Goal: Use online tool/utility: Utilize a website feature to perform a specific function

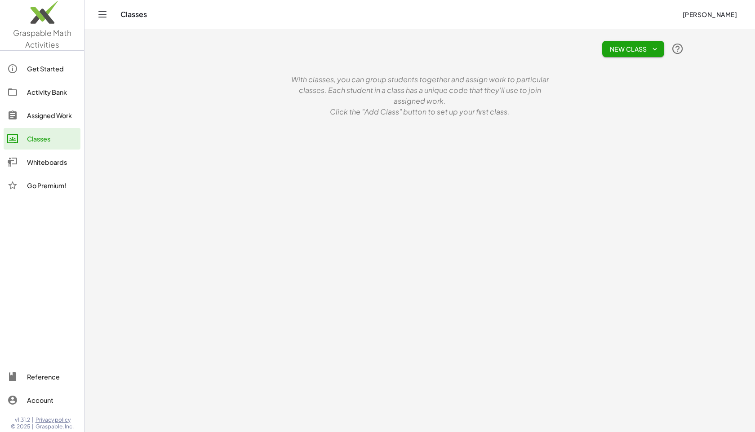
click at [47, 36] on span "Graspable Math Activities" at bounding box center [42, 39] width 58 height 22
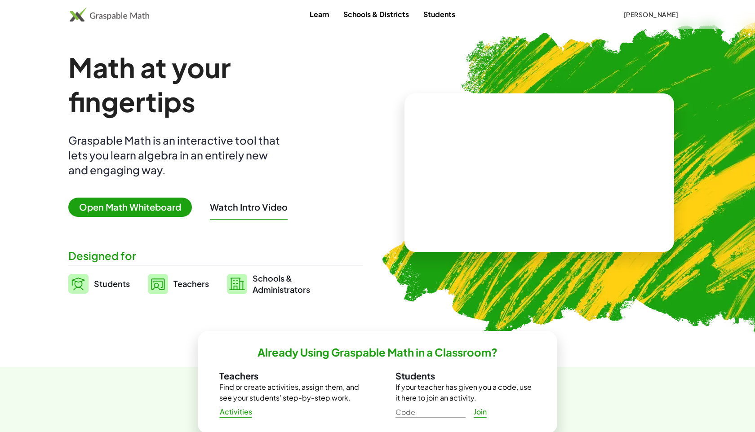
click at [154, 209] on span "Open Math Whiteboard" at bounding box center [130, 207] width 124 height 19
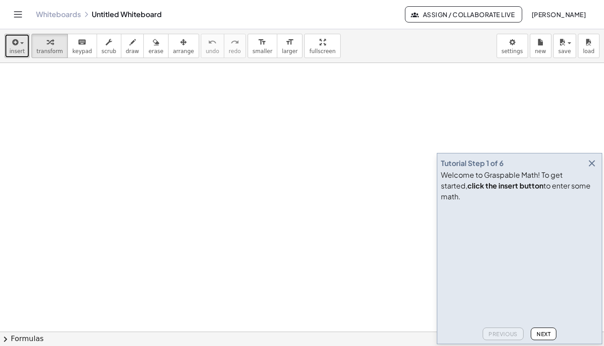
click at [20, 44] on div "button" at bounding box center [16, 41] width 15 height 11
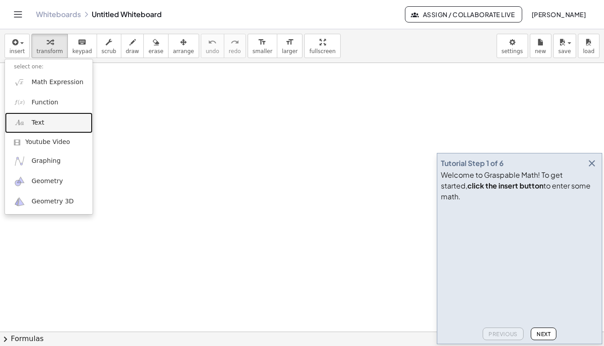
click at [39, 124] on span "Text" at bounding box center [37, 122] width 13 height 9
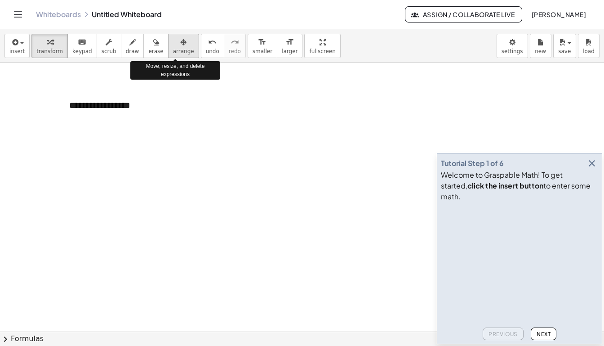
click at [180, 45] on icon "button" at bounding box center [183, 42] width 6 height 11
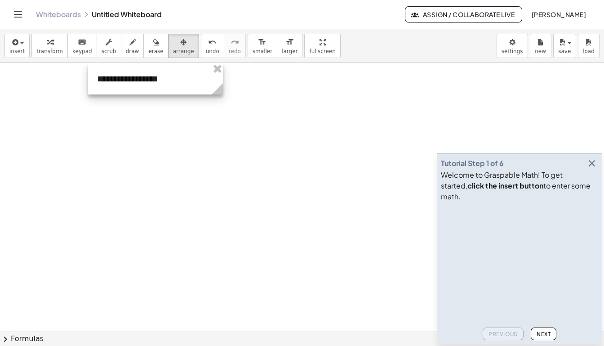
drag, startPoint x: 121, startPoint y: 108, endPoint x: 149, endPoint y: 81, distance: 38.5
click at [149, 81] on div at bounding box center [155, 78] width 135 height 31
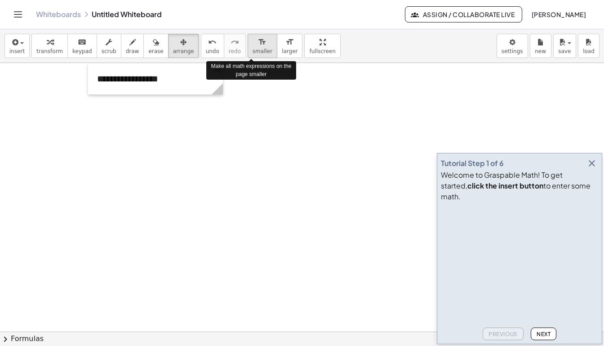
click at [253, 50] on span "smaller" at bounding box center [263, 51] width 20 height 6
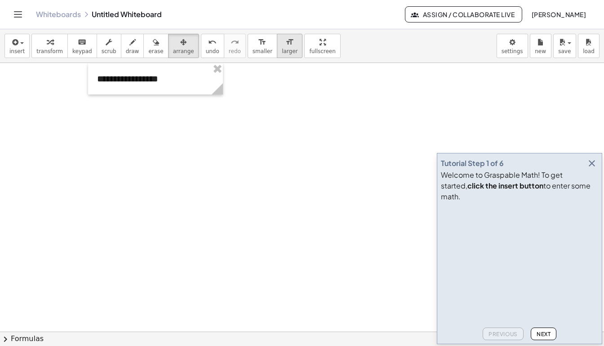
click at [283, 43] on div "format_size" at bounding box center [290, 41] width 16 height 11
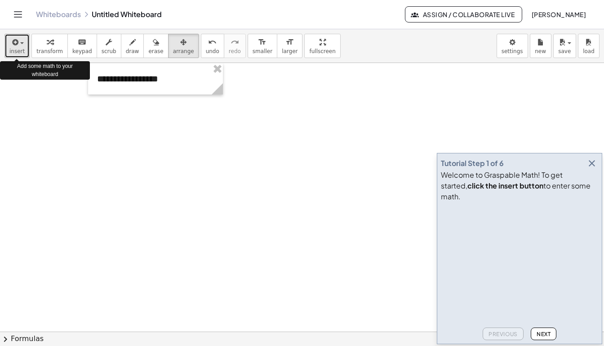
click at [23, 44] on div "button" at bounding box center [16, 41] width 15 height 11
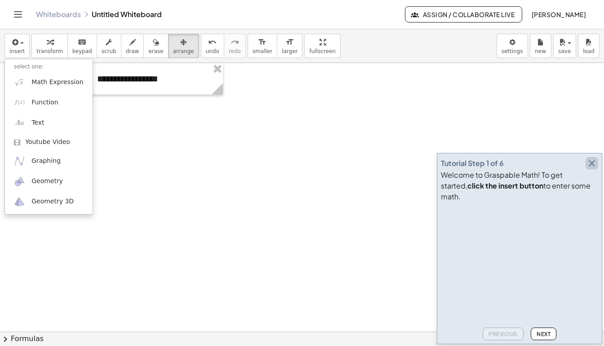
click at [591, 169] on icon "button" at bounding box center [591, 163] width 11 height 11
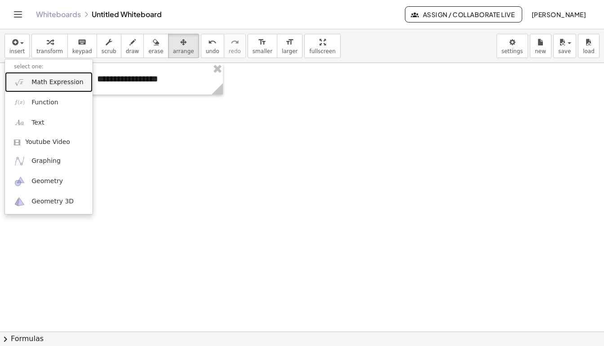
click at [57, 83] on span "Math Expression" at bounding box center [57, 82] width 52 height 9
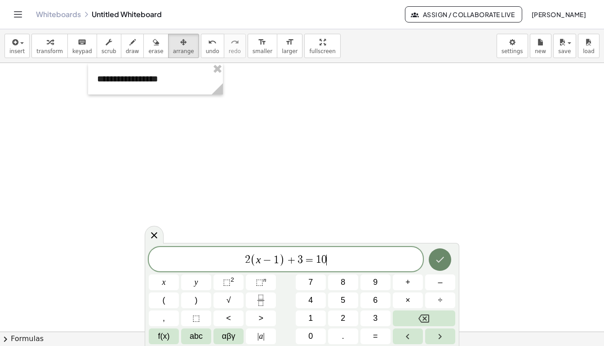
click at [436, 259] on icon "Done" at bounding box center [440, 259] width 11 height 11
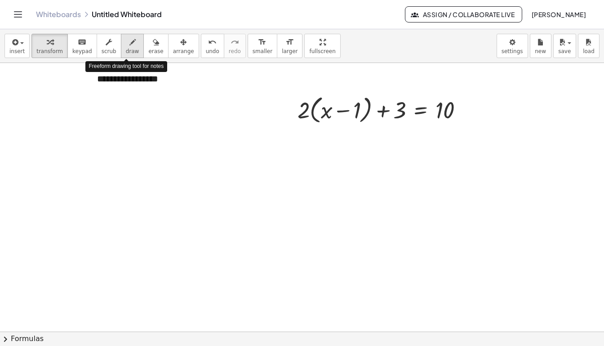
click at [129, 45] on icon "button" at bounding box center [132, 42] width 6 height 11
drag, startPoint x: 306, startPoint y: 138, endPoint x: 315, endPoint y: 155, distance: 19.1
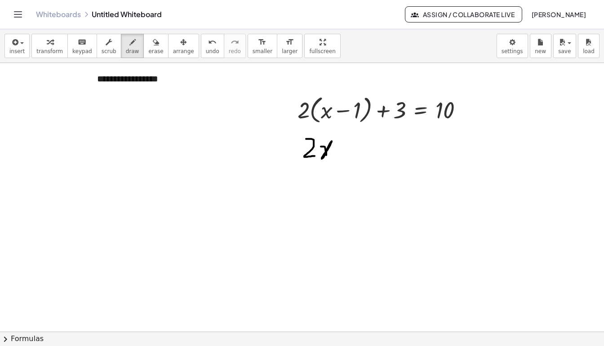
drag, startPoint x: 321, startPoint y: 146, endPoint x: 333, endPoint y: 156, distance: 16.3
drag, startPoint x: 342, startPoint y: 151, endPoint x: 351, endPoint y: 151, distance: 9.4
drag, startPoint x: 357, startPoint y: 141, endPoint x: 372, endPoint y: 156, distance: 21.6
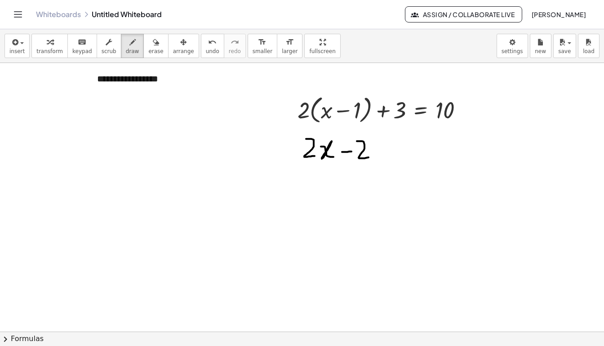
drag, startPoint x: 381, startPoint y: 148, endPoint x: 391, endPoint y: 145, distance: 9.9
drag, startPoint x: 387, startPoint y: 139, endPoint x: 387, endPoint y: 152, distance: 13.0
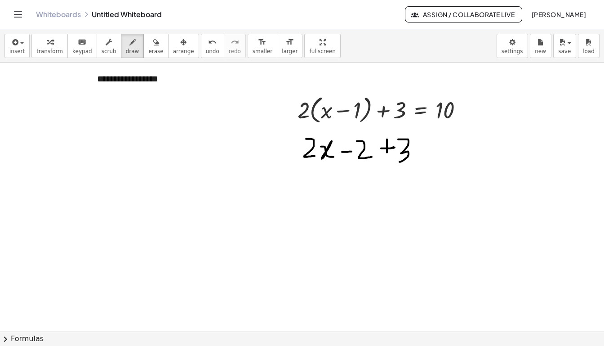
drag, startPoint x: 398, startPoint y: 139, endPoint x: 400, endPoint y: 161, distance: 22.5
click at [153, 44] on icon "button" at bounding box center [156, 42] width 6 height 11
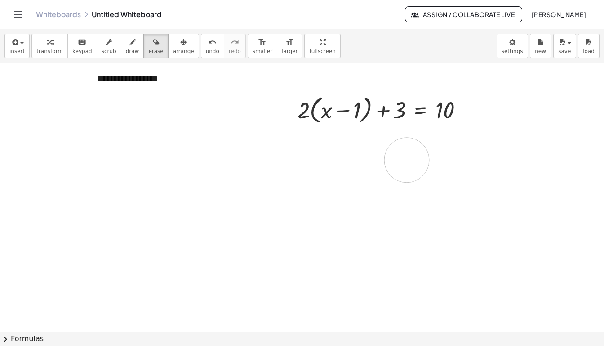
drag, startPoint x: 320, startPoint y: 152, endPoint x: 312, endPoint y: 167, distance: 16.7
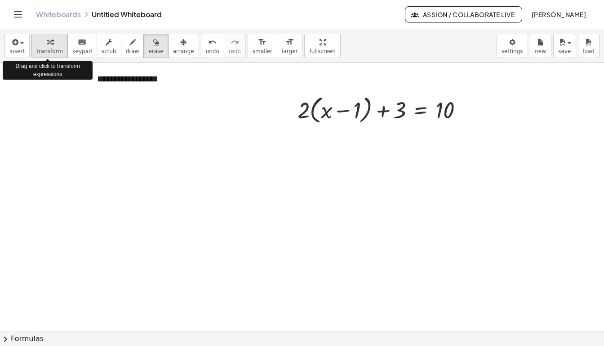
click at [49, 42] on icon "button" at bounding box center [50, 42] width 6 height 11
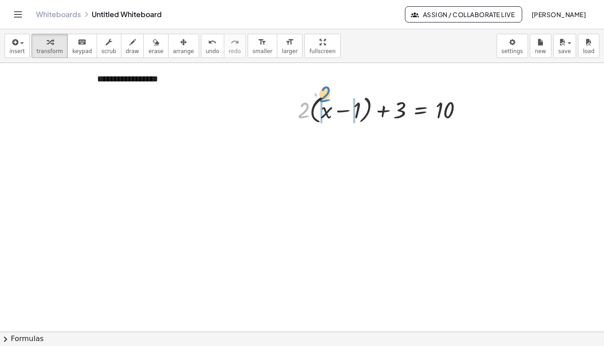
drag, startPoint x: 302, startPoint y: 115, endPoint x: 324, endPoint y: 111, distance: 21.9
click at [324, 111] on div at bounding box center [384, 109] width 182 height 34
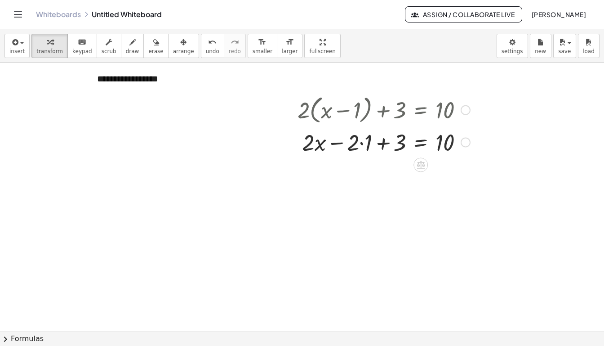
click at [361, 143] on div at bounding box center [384, 141] width 182 height 31
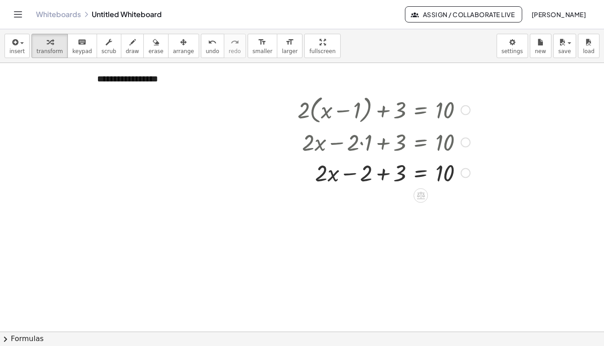
click at [384, 175] on div at bounding box center [384, 171] width 182 height 31
click at [401, 205] on div at bounding box center [384, 202] width 182 height 31
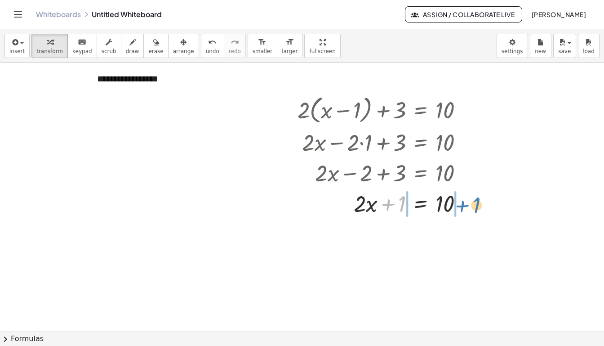
drag, startPoint x: 404, startPoint y: 202, endPoint x: 478, endPoint y: 204, distance: 74.2
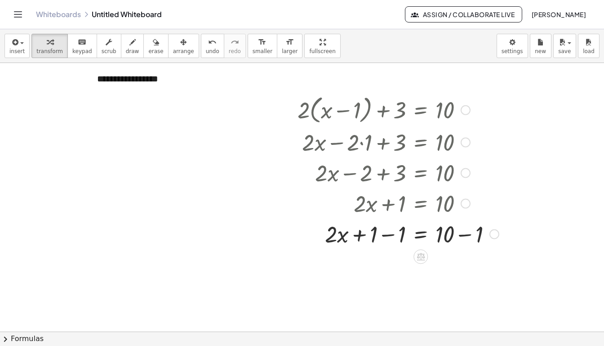
click at [464, 236] on div at bounding box center [398, 233] width 210 height 31
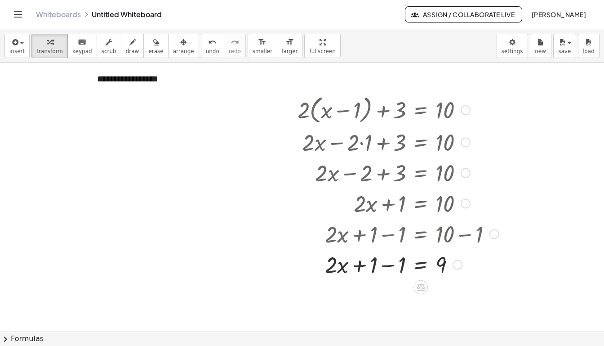
click at [388, 267] on div at bounding box center [398, 263] width 210 height 31
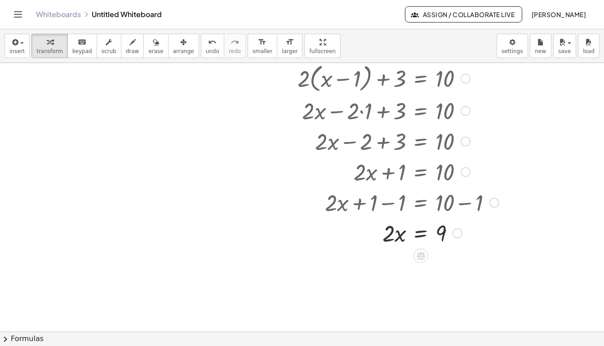
scroll to position [37, 0]
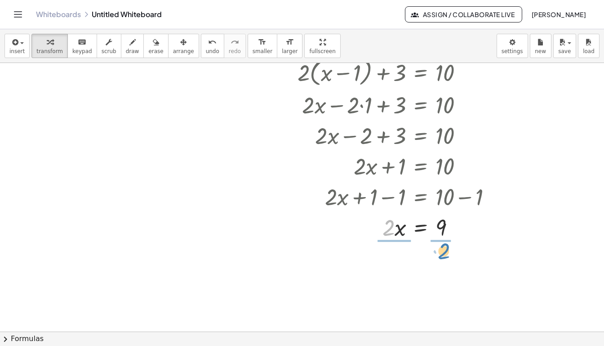
drag, startPoint x: 386, startPoint y: 233, endPoint x: 441, endPoint y: 257, distance: 60.0
click at [392, 265] on div at bounding box center [398, 263] width 210 height 45
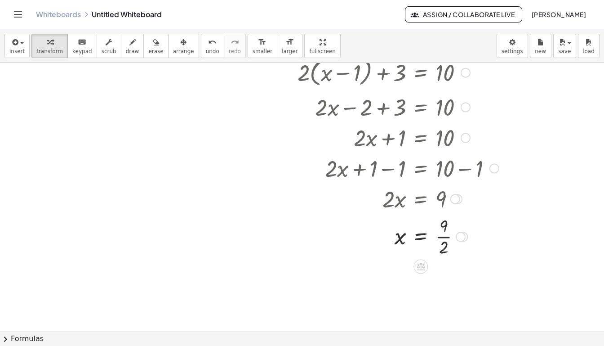
drag, startPoint x: 466, startPoint y: 134, endPoint x: 466, endPoint y: 102, distance: 31.9
click at [466, 102] on div at bounding box center [466, 107] width 10 height 10
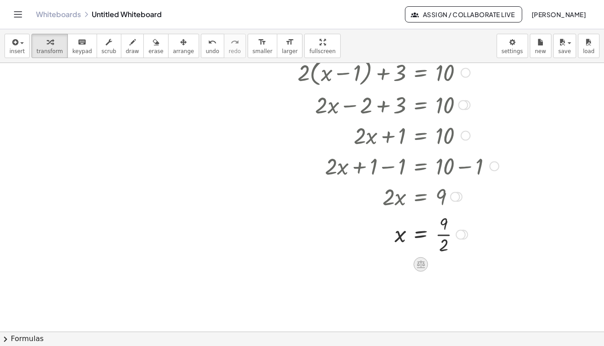
click at [422, 262] on icon at bounding box center [420, 263] width 9 height 9
click at [386, 264] on span "+" at bounding box center [384, 264] width 5 height 13
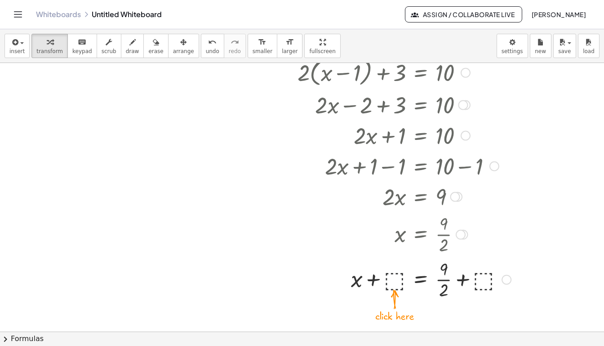
click at [394, 280] on div at bounding box center [404, 278] width 222 height 45
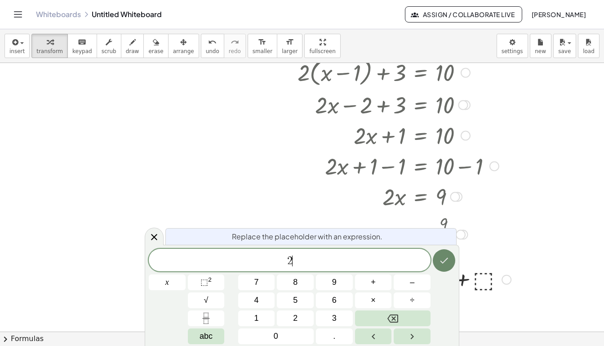
click at [444, 264] on icon "Done" at bounding box center [444, 260] width 11 height 11
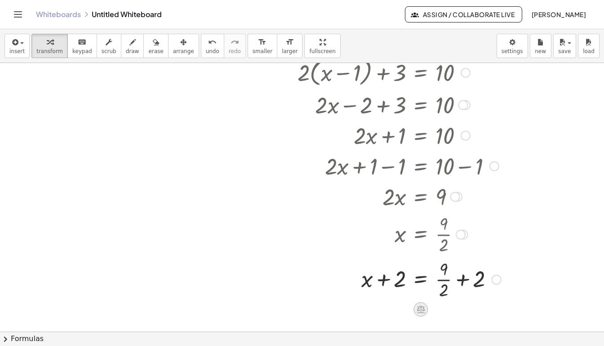
click at [421, 309] on icon at bounding box center [421, 310] width 8 height 8
click at [421, 310] on span "×" at bounding box center [420, 309] width 5 height 13
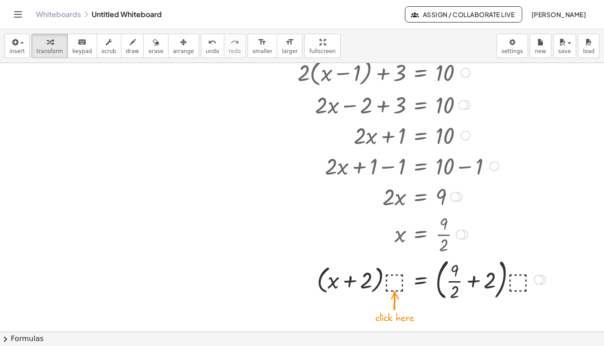
click at [394, 277] on div at bounding box center [421, 278] width 257 height 49
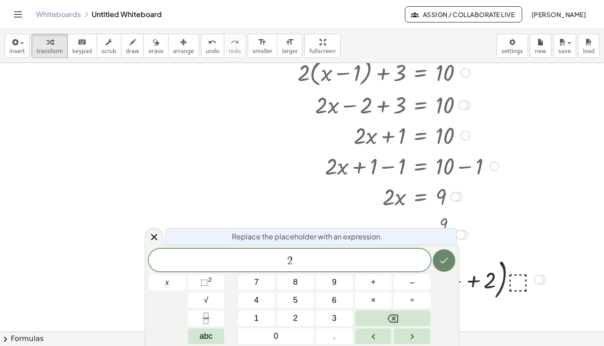
click at [443, 264] on icon "Done" at bounding box center [444, 260] width 11 height 11
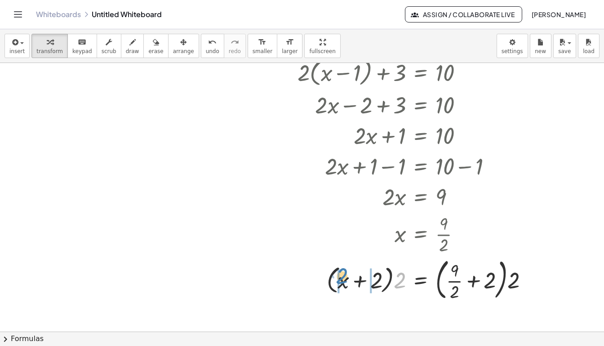
drag, startPoint x: 402, startPoint y: 280, endPoint x: 343, endPoint y: 280, distance: 58.4
click at [343, 280] on div at bounding box center [416, 278] width 247 height 49
click at [394, 284] on div at bounding box center [416, 278] width 247 height 49
click at [384, 281] on div at bounding box center [416, 278] width 247 height 49
click at [383, 282] on div at bounding box center [416, 278] width 247 height 49
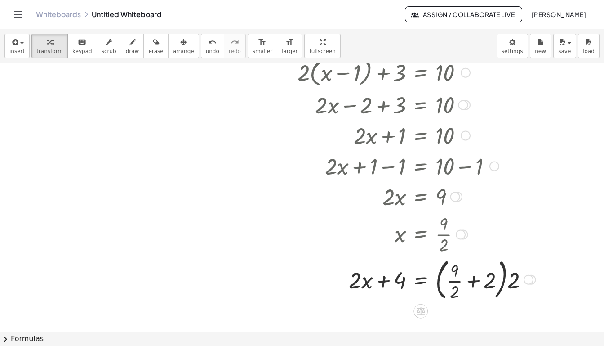
click at [383, 282] on div at bounding box center [416, 278] width 247 height 49
drag, startPoint x: 515, startPoint y: 281, endPoint x: 453, endPoint y: 280, distance: 62.0
click at [453, 280] on div at bounding box center [416, 278] width 247 height 49
click at [453, 278] on div at bounding box center [417, 278] width 248 height 45
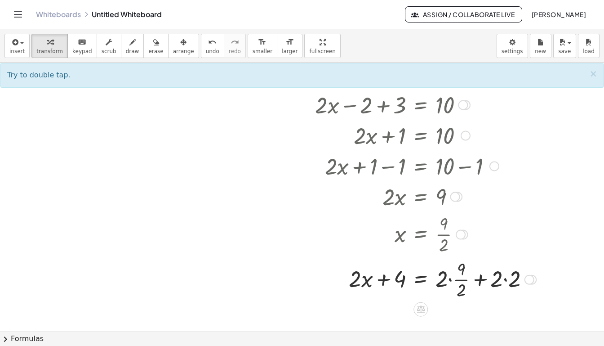
click at [449, 279] on div at bounding box center [417, 278] width 248 height 45
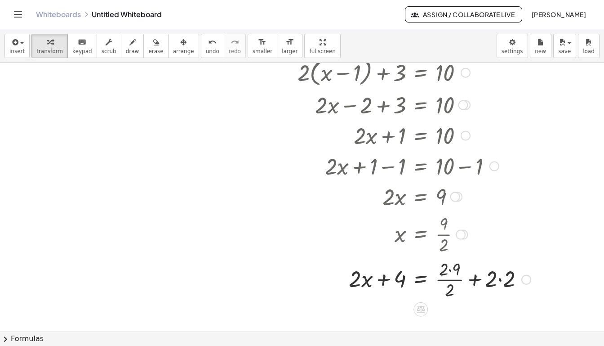
click at [450, 269] on div at bounding box center [414, 278] width 242 height 45
click at [448, 278] on div at bounding box center [411, 278] width 237 height 45
click at [483, 279] on div at bounding box center [405, 278] width 225 height 31
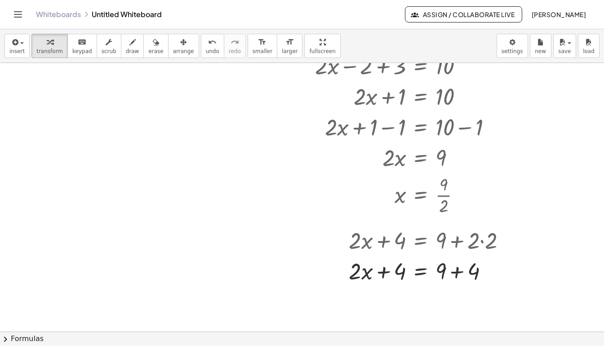
scroll to position [79, 0]
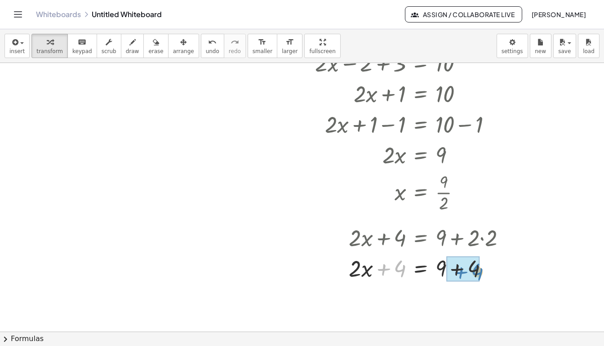
drag, startPoint x: 400, startPoint y: 271, endPoint x: 477, endPoint y: 273, distance: 76.9
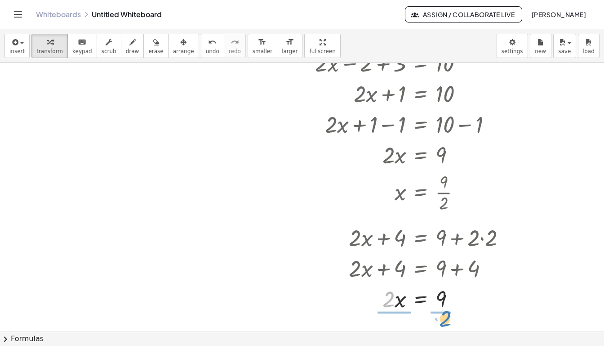
drag, startPoint x: 389, startPoint y: 301, endPoint x: 448, endPoint y: 319, distance: 61.1
click at [392, 297] on div at bounding box center [405, 297] width 225 height 45
click at [20, 44] on div "button" at bounding box center [16, 41] width 15 height 11
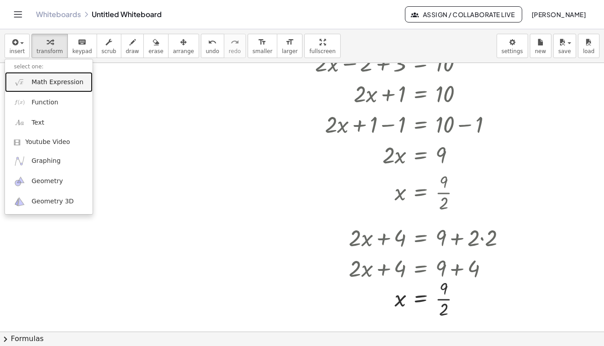
click at [58, 83] on span "Math Expression" at bounding box center [57, 82] width 52 height 9
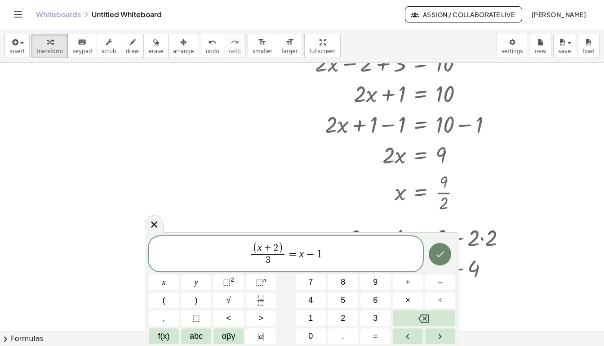
click at [438, 257] on icon "Done" at bounding box center [440, 254] width 11 height 11
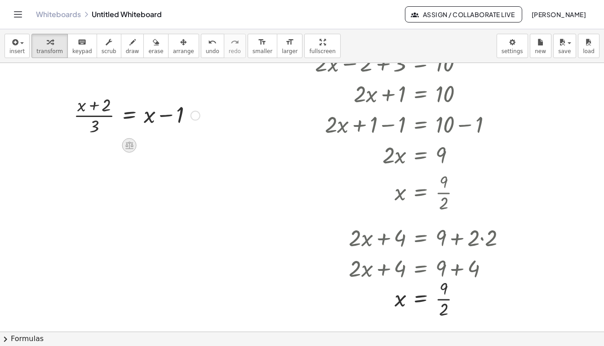
click at [129, 146] on icon at bounding box center [129, 146] width 8 height 8
click at [129, 144] on span "×" at bounding box center [129, 145] width 5 height 13
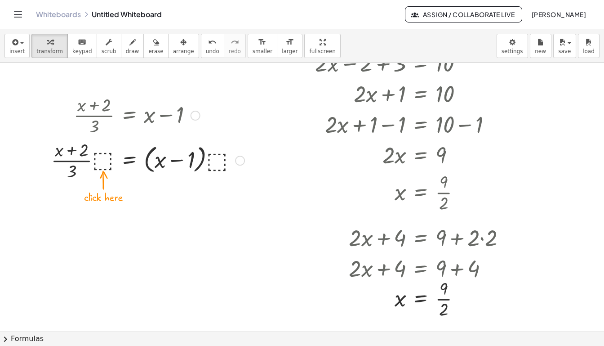
click at [103, 164] on div at bounding box center [148, 159] width 202 height 45
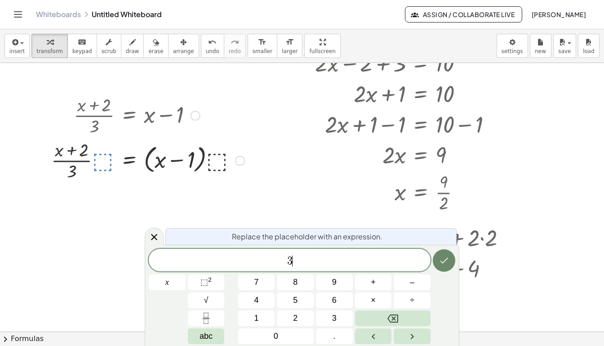
click at [442, 264] on icon "Done" at bounding box center [444, 260] width 11 height 11
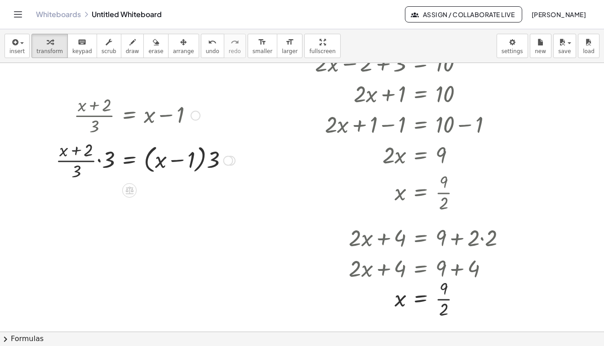
click at [98, 161] on div at bounding box center [145, 159] width 188 height 45
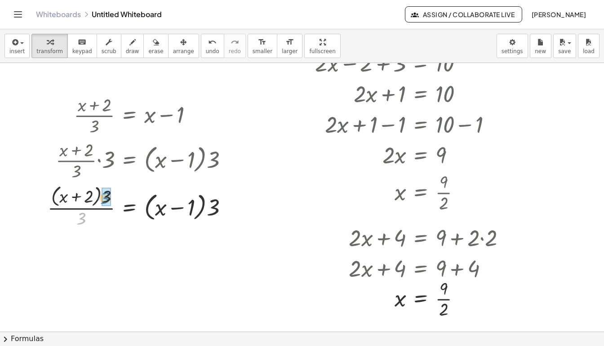
drag, startPoint x: 82, startPoint y: 220, endPoint x: 106, endPoint y: 199, distance: 31.8
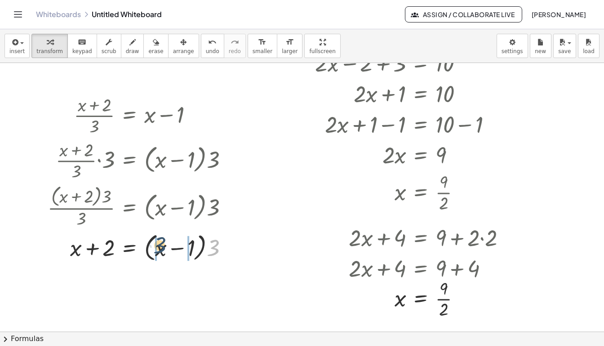
drag, startPoint x: 214, startPoint y: 247, endPoint x: 160, endPoint y: 245, distance: 54.4
click at [160, 245] on div at bounding box center [141, 247] width 196 height 34
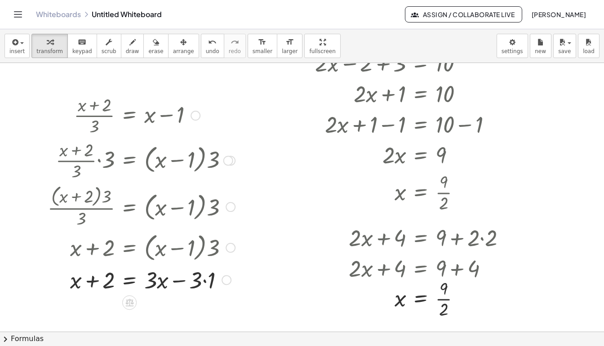
click at [204, 281] on div at bounding box center [141, 278] width 196 height 31
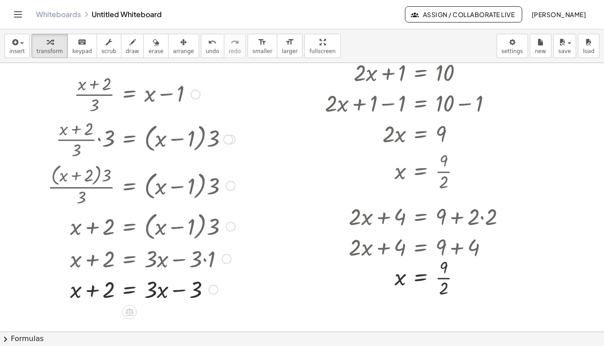
scroll to position [99, 0]
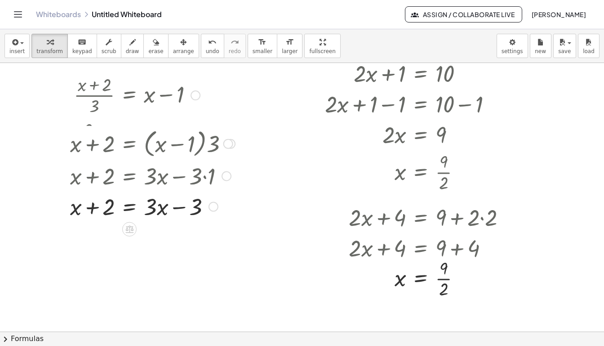
drag, startPoint x: 231, startPoint y: 227, endPoint x: 223, endPoint y: 139, distance: 88.0
click at [129, 144] on div "+ x + 2 = · ( + x − 1 ) · 3" at bounding box center [129, 144] width 0 height 0
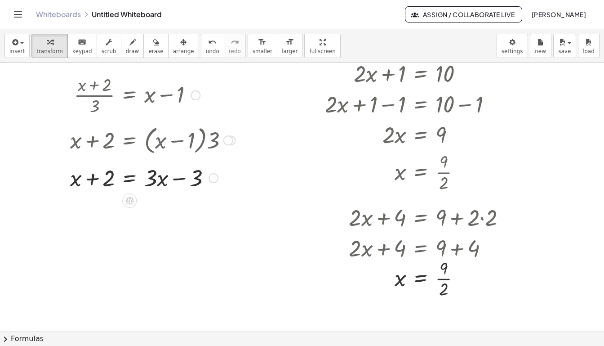
drag, startPoint x: 214, startPoint y: 202, endPoint x: 218, endPoint y: 174, distance: 28.2
click at [129, 178] on div "+ x + 2 = + x − · 3 · 3" at bounding box center [129, 178] width 0 height 0
drag, startPoint x: 197, startPoint y: 177, endPoint x: 103, endPoint y: 195, distance: 95.6
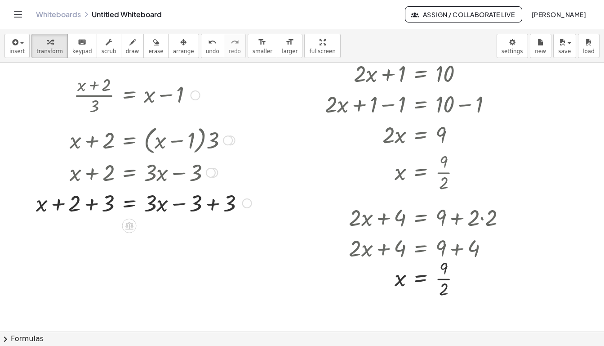
click at [90, 206] on div at bounding box center [143, 202] width 225 height 31
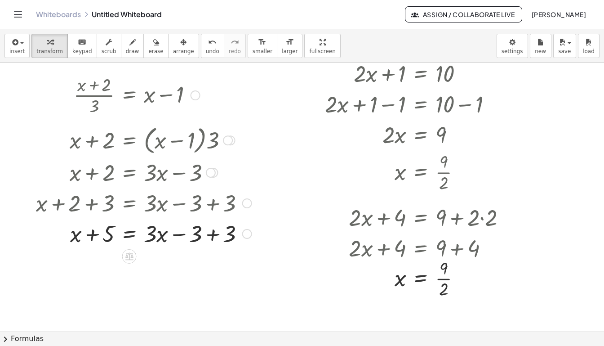
click at [212, 232] on div at bounding box center [143, 233] width 225 height 31
drag, startPoint x: 74, startPoint y: 237, endPoint x: 179, endPoint y: 240, distance: 105.2
click at [179, 240] on div at bounding box center [143, 233] width 225 height 31
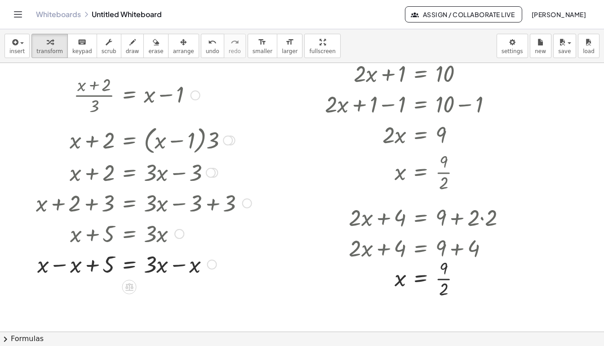
click at [63, 268] on div at bounding box center [143, 263] width 225 height 31
click at [178, 295] on div at bounding box center [143, 294] width 225 height 31
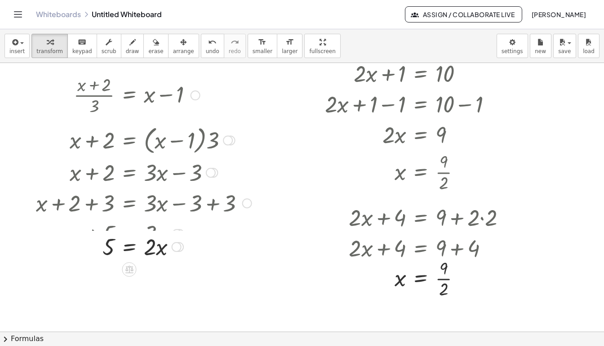
drag, startPoint x: 178, startPoint y: 296, endPoint x: 187, endPoint y: 244, distance: 52.4
click at [129, 247] on div "= x · 5 · 2" at bounding box center [129, 247] width 0 height 0
drag, startPoint x: 149, startPoint y: 238, endPoint x: 104, endPoint y: 257, distance: 48.5
drag, startPoint x: 152, startPoint y: 262, endPoint x: 154, endPoint y: 278, distance: 16.8
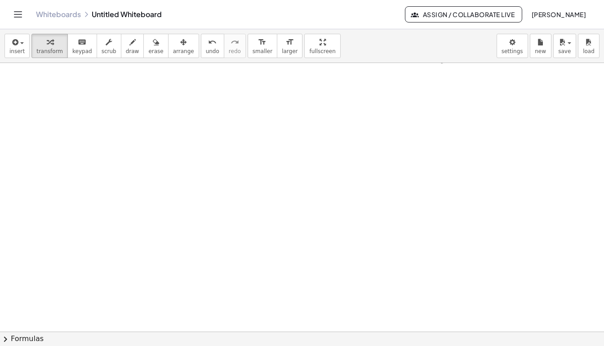
scroll to position [333, 0]
click at [6, 339] on span "chevron_right" at bounding box center [5, 338] width 11 height 11
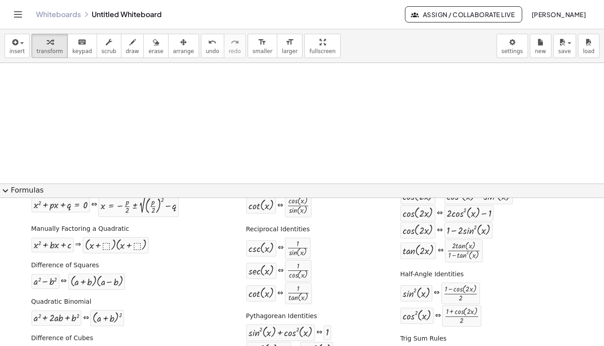
scroll to position [0, 0]
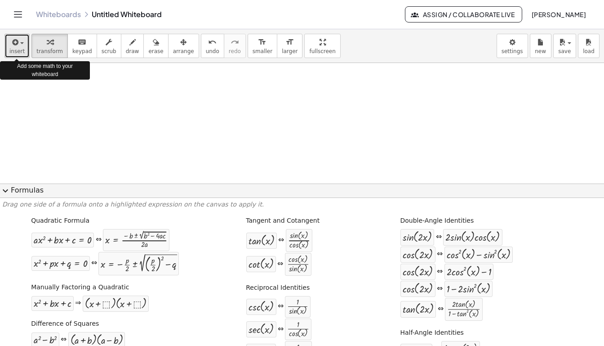
click at [22, 43] on span "button" at bounding box center [22, 43] width 4 height 2
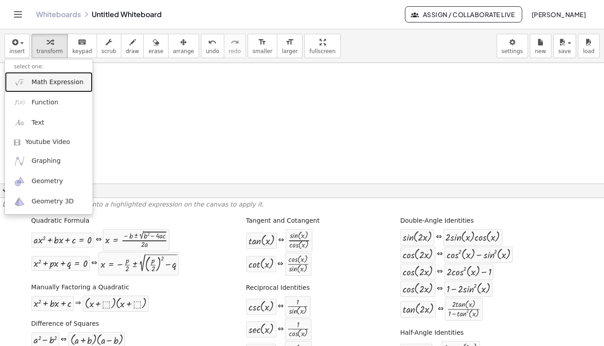
click at [55, 83] on span "Math Expression" at bounding box center [57, 82] width 52 height 9
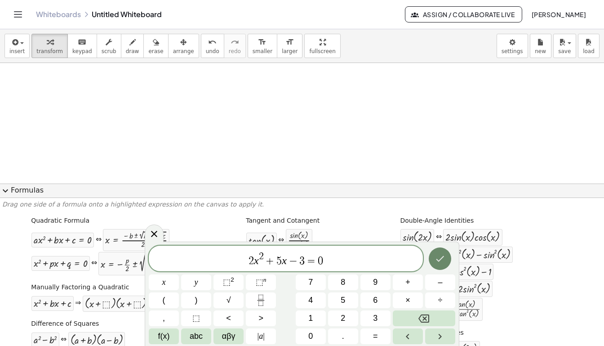
click at [444, 262] on icon "Done" at bounding box center [440, 258] width 11 height 11
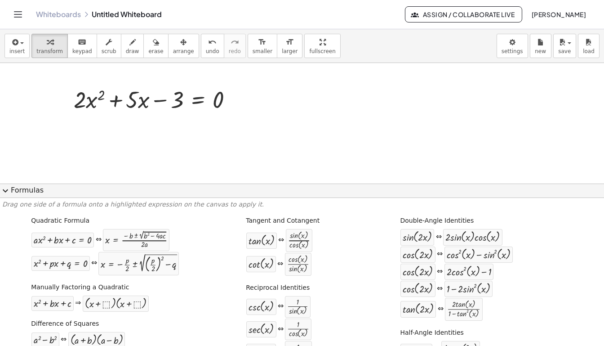
click at [1, 190] on span "expand_more" at bounding box center [5, 190] width 11 height 11
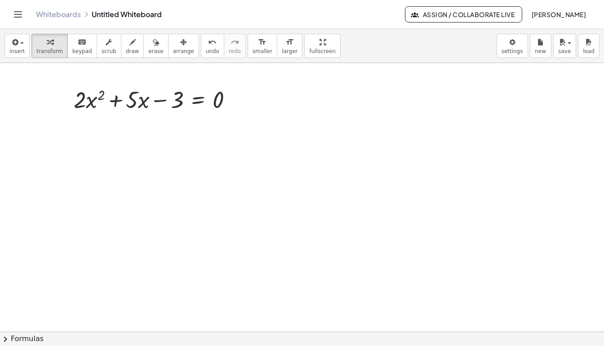
click at [5, 339] on span "chevron_right" at bounding box center [5, 338] width 11 height 11
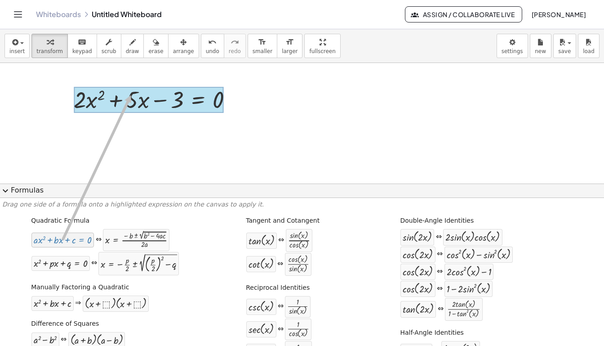
drag, startPoint x: 54, startPoint y: 241, endPoint x: 131, endPoint y: 95, distance: 164.4
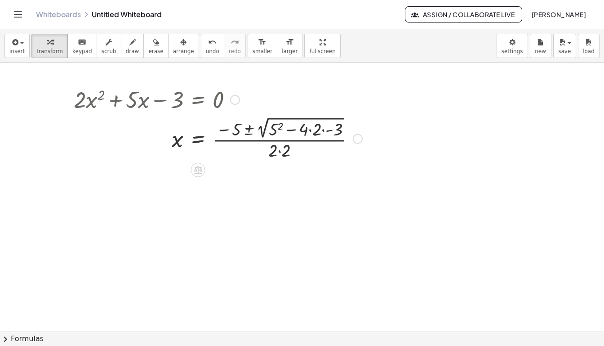
click at [324, 131] on div at bounding box center [217, 137] width 297 height 47
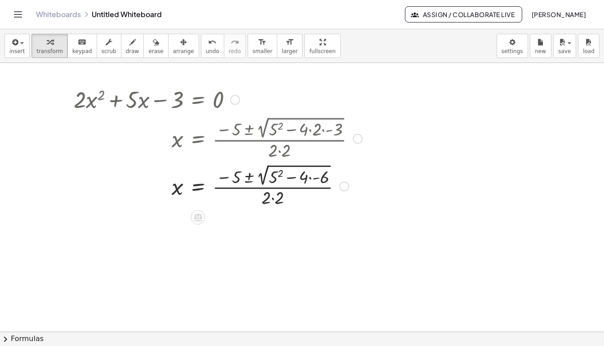
click at [312, 175] on div at bounding box center [217, 184] width 297 height 47
click at [297, 180] on div at bounding box center [217, 184] width 297 height 47
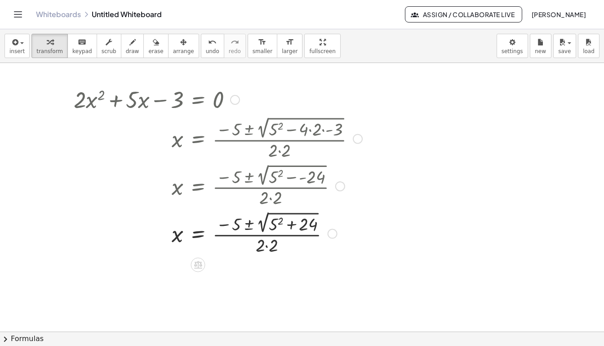
click at [276, 222] on div at bounding box center [217, 232] width 297 height 47
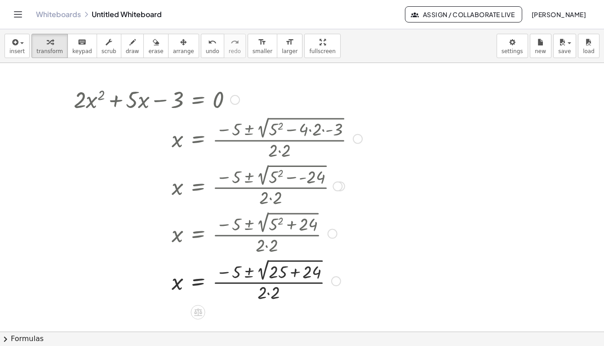
click at [293, 274] on div at bounding box center [217, 279] width 297 height 47
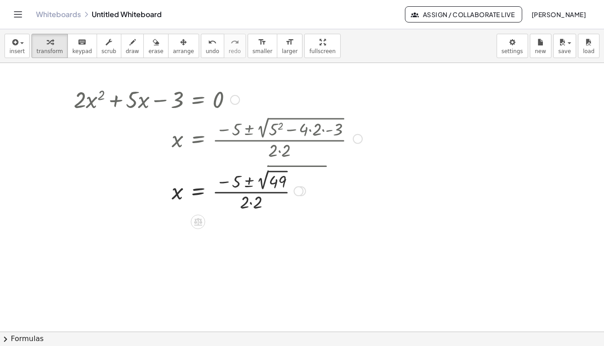
drag, startPoint x: 301, startPoint y: 280, endPoint x: 324, endPoint y: 186, distance: 96.4
click at [198, 191] on div "x = · ( − 5 ± 2 √ ) · 2 · 2 49" at bounding box center [198, 191] width 0 height 0
click at [276, 176] on div at bounding box center [217, 185] width 297 height 47
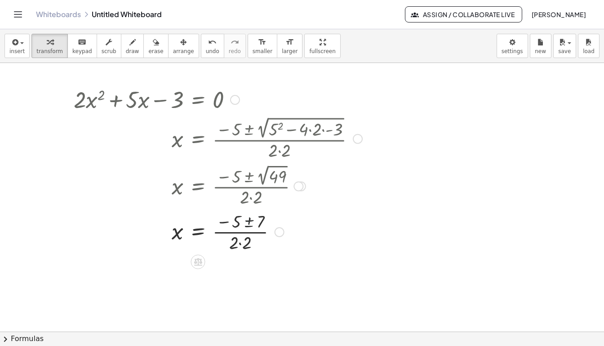
click at [251, 223] on div at bounding box center [217, 231] width 297 height 45
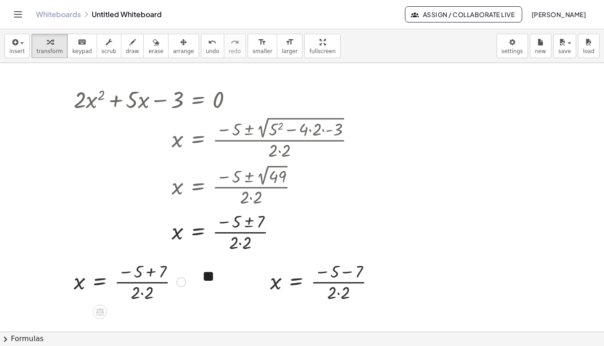
click at [149, 270] on div at bounding box center [129, 280] width 121 height 45
click at [127, 295] on div at bounding box center [116, 280] width 95 height 45
click at [129, 293] on div at bounding box center [116, 280] width 95 height 45
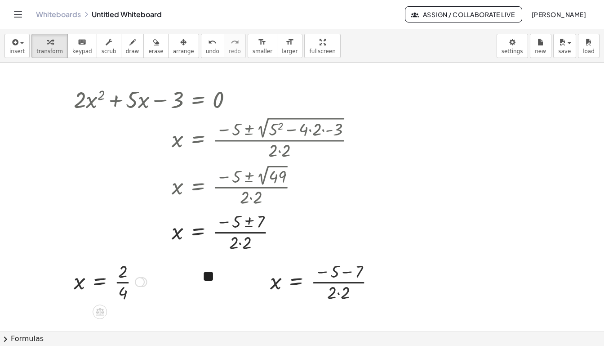
click at [124, 284] on div at bounding box center [110, 280] width 82 height 45
click at [348, 273] on div at bounding box center [326, 280] width 121 height 45
click at [324, 294] on div at bounding box center [314, 280] width 96 height 45
click at [329, 281] on div at bounding box center [314, 280] width 96 height 45
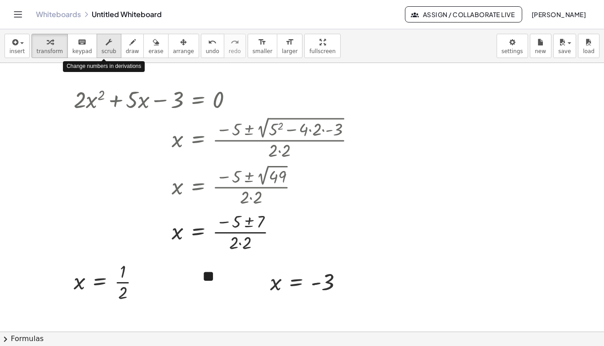
click at [107, 45] on icon "button" at bounding box center [109, 42] width 6 height 11
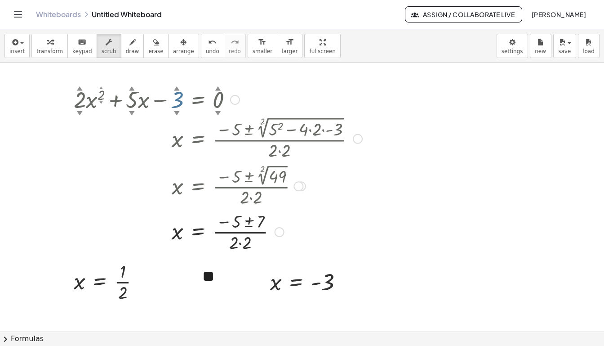
click at [176, 86] on div "▲" at bounding box center [177, 88] width 6 height 8
click at [178, 85] on div "▲" at bounding box center [177, 88] width 6 height 8
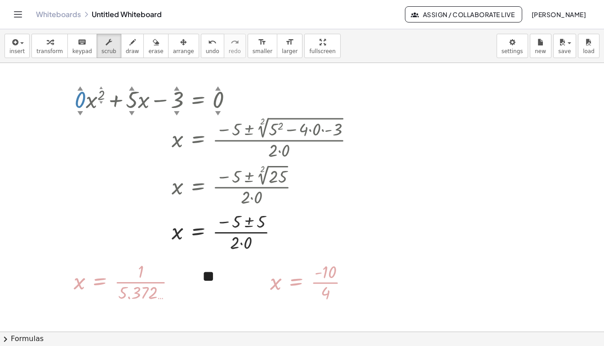
drag, startPoint x: 78, startPoint y: 113, endPoint x: 81, endPoint y: 125, distance: 12.4
click at [198, 100] on div "+ · 0 ▲ ▼ · x 2 ▲ ▼ + · 5 ▲ ▼ · x − 3 ▲ ▼ = 0 ▲ ▼ x = · ( − 5 ± 2 √ ( + 5 2 − ·…" at bounding box center [198, 100] width 0 height 0
drag, startPoint x: 80, startPoint y: 86, endPoint x: 81, endPoint y: 74, distance: 12.1
click at [81, 74] on div "**********" at bounding box center [302, 133] width 604 height 807
click at [198, 100] on div "+ · 2 ▲ ▼ · x 2 ▲ ▼ + · 5 ▲ ▼ · x − 3 ▲ ▼ = 0 ▲ ▼ x = · ( − 5 ± 2 √ ( + 5 2 − ·…" at bounding box center [198, 100] width 0 height 0
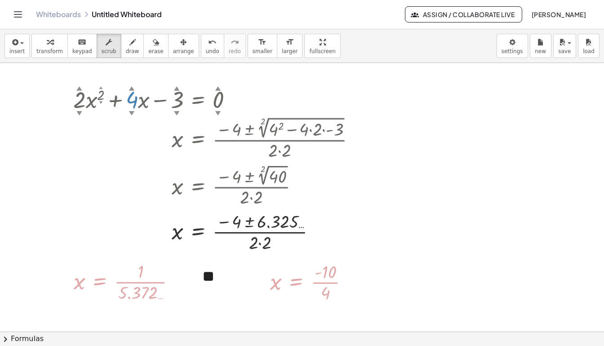
drag, startPoint x: 132, startPoint y: 87, endPoint x: 134, endPoint y: 98, distance: 11.6
click at [198, 100] on div "+ · 2 ▲ ▼ · x 2 ▲ ▼ + · 4 ▲ ▼ · x − 3 ▲ ▼ = 0 ▲ ▼" at bounding box center [198, 100] width 0 height 0
click at [8, 338] on span "chevron_right" at bounding box center [5, 338] width 11 height 11
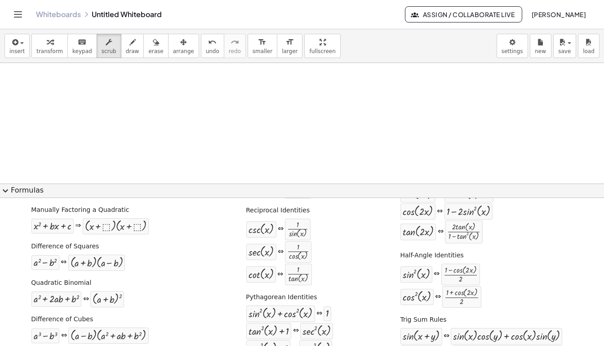
scroll to position [600, 0]
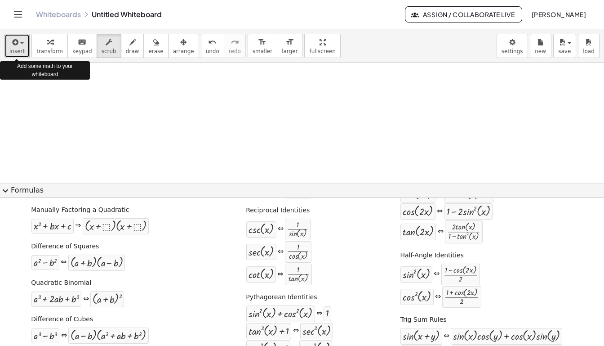
click at [20, 47] on button "insert" at bounding box center [16, 46] width 25 height 24
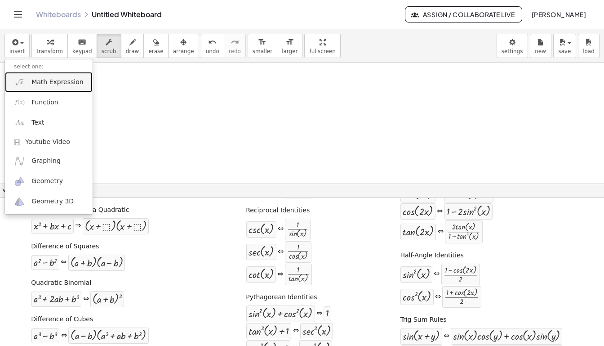
click at [50, 81] on span "Math Expression" at bounding box center [57, 82] width 52 height 9
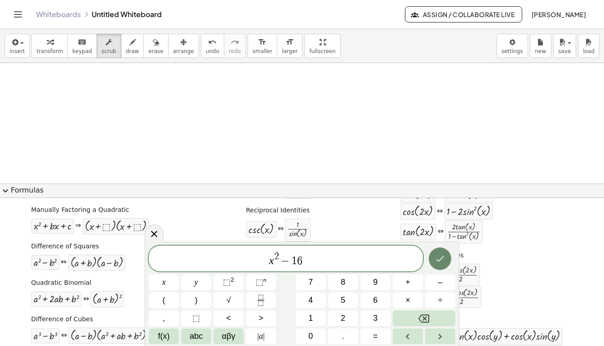
click at [441, 262] on icon "Done" at bounding box center [440, 258] width 11 height 11
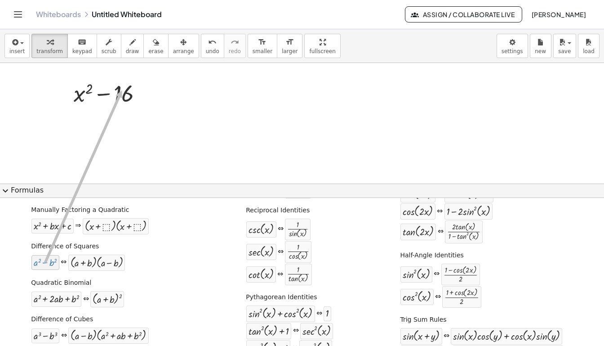
drag, startPoint x: 44, startPoint y: 263, endPoint x: 122, endPoint y: 90, distance: 189.5
click at [123, 94] on div at bounding box center [111, 92] width 85 height 31
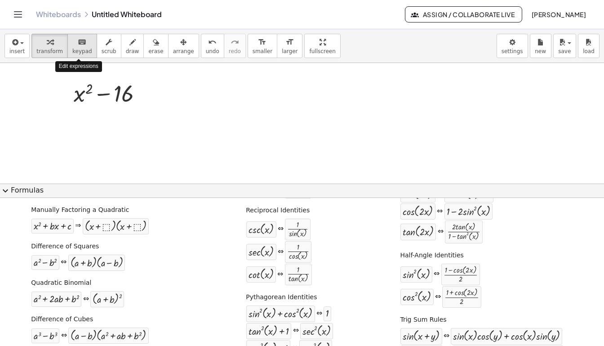
click at [80, 44] on icon "keyboard" at bounding box center [82, 42] width 9 height 11
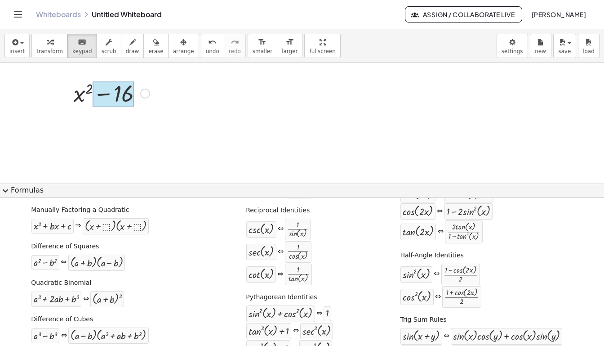
click at [122, 96] on div at bounding box center [113, 93] width 41 height 25
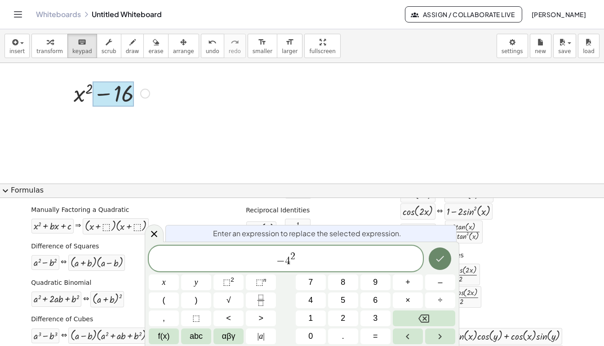
click at [440, 264] on button "Done" at bounding box center [440, 258] width 22 height 22
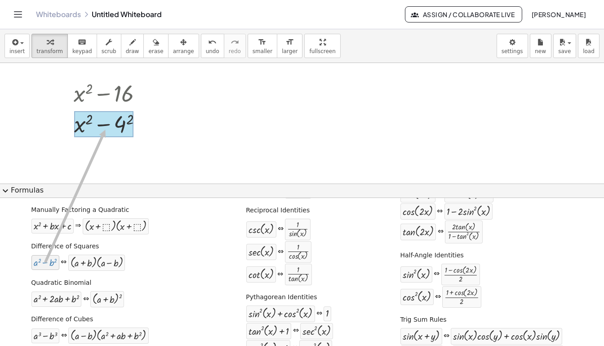
drag, startPoint x: 44, startPoint y: 264, endPoint x: 105, endPoint y: 129, distance: 147.4
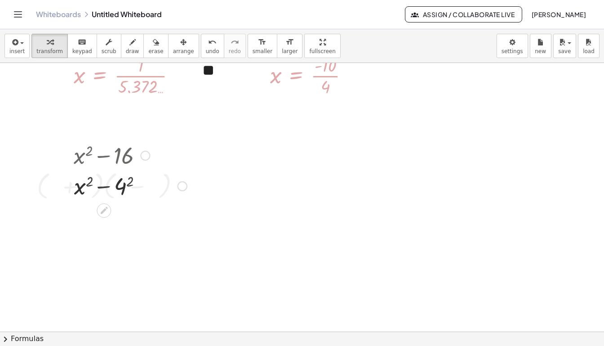
scroll to position [537, 0]
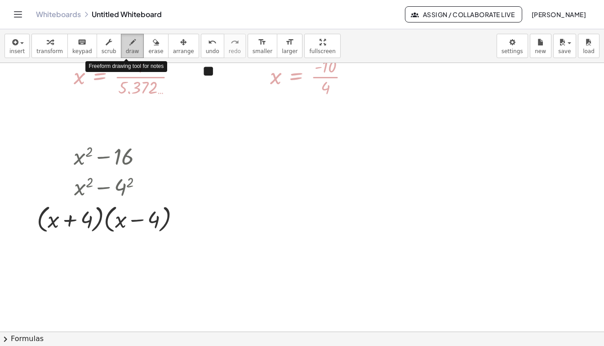
click at [129, 46] on icon "button" at bounding box center [132, 42] width 6 height 11
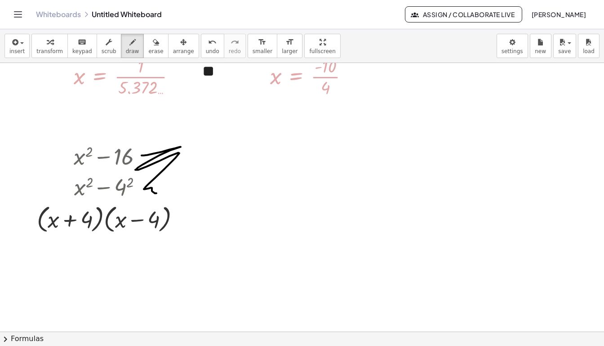
drag, startPoint x: 142, startPoint y: 155, endPoint x: 160, endPoint y: 193, distance: 42.2
click at [206, 52] on span "undo" at bounding box center [212, 51] width 13 height 6
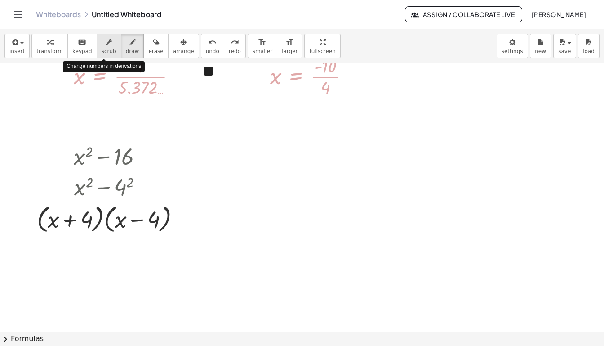
click at [107, 49] on span "scrub" at bounding box center [109, 51] width 15 height 6
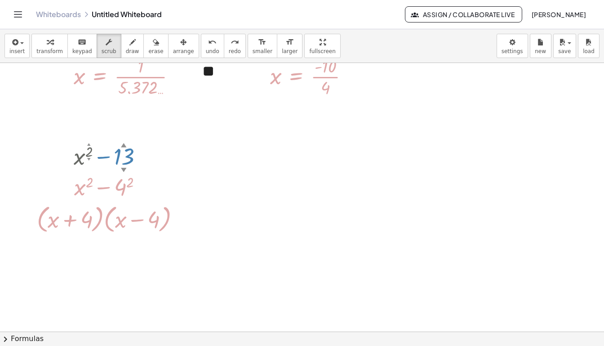
drag, startPoint x: 124, startPoint y: 141, endPoint x: 124, endPoint y: 125, distance: 16.2
drag, startPoint x: 123, startPoint y: 143, endPoint x: 126, endPoint y: 123, distance: 20.9
click at [121, 190] on div at bounding box center [111, 186] width 159 height 31
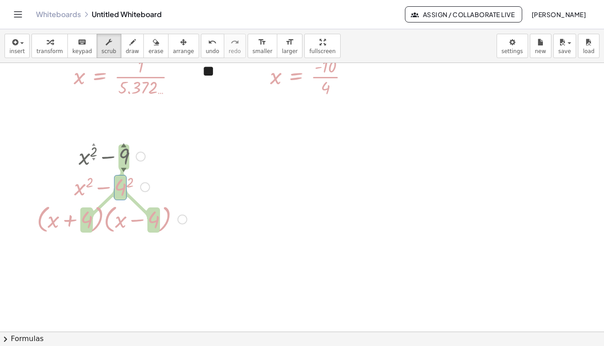
click at [150, 189] on div at bounding box center [111, 186] width 159 height 31
click at [165, 161] on div at bounding box center [111, 155] width 159 height 31
click at [17, 49] on span "insert" at bounding box center [16, 51] width 15 height 6
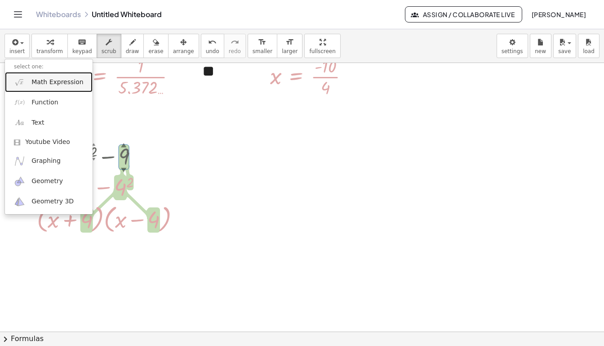
click at [63, 84] on span "Math Expression" at bounding box center [57, 82] width 52 height 9
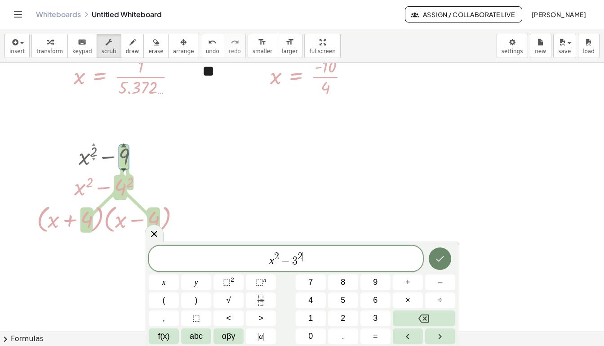
click at [439, 260] on icon "Done" at bounding box center [440, 259] width 8 height 6
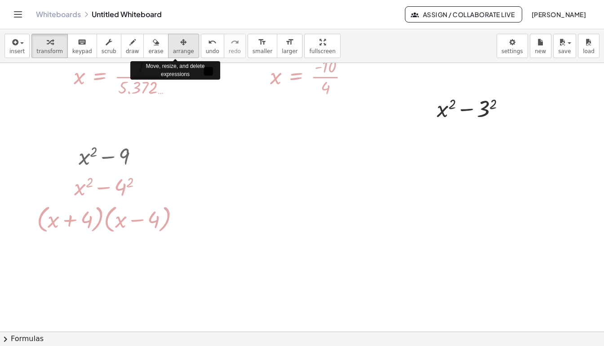
click at [173, 49] on span "arrange" at bounding box center [183, 51] width 21 height 6
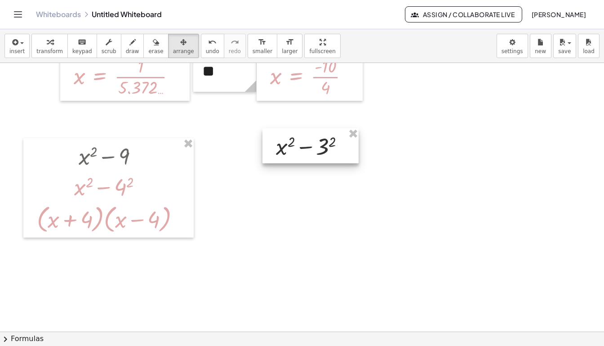
drag, startPoint x: 449, startPoint y: 116, endPoint x: 288, endPoint y: 154, distance: 165.3
click at [288, 154] on div at bounding box center [310, 145] width 96 height 35
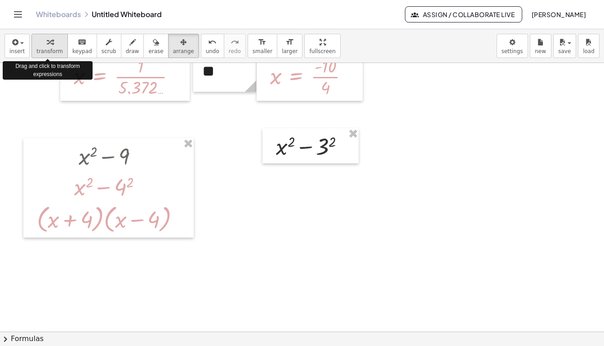
click at [46, 50] on span "transform" at bounding box center [49, 51] width 27 height 6
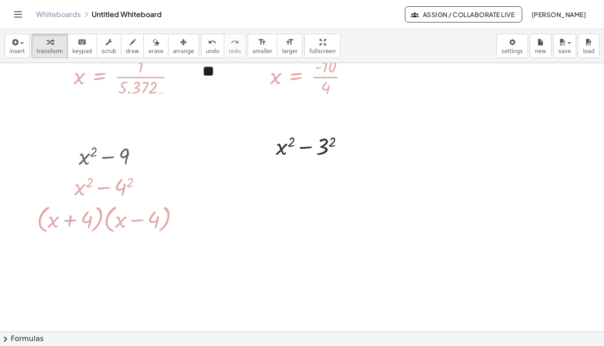
click at [3, 341] on span "chevron_right" at bounding box center [5, 338] width 11 height 11
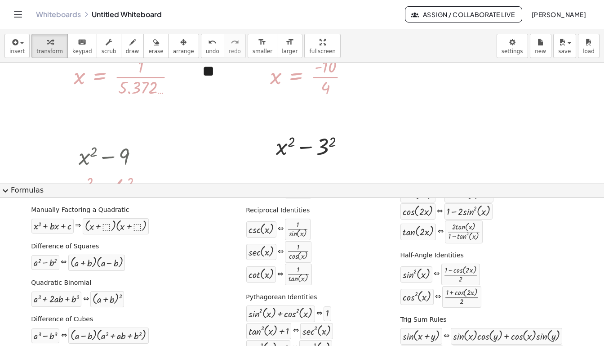
scroll to position [600, 0]
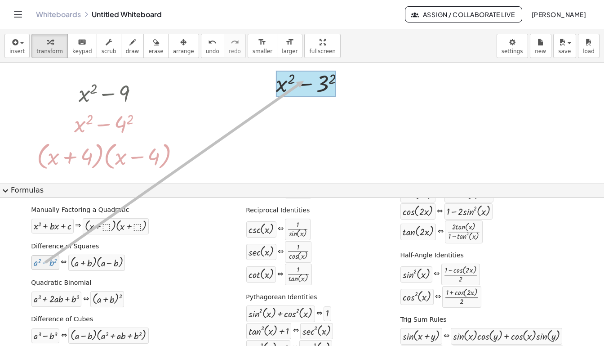
drag, startPoint x: 41, startPoint y: 262, endPoint x: 304, endPoint y: 80, distance: 319.5
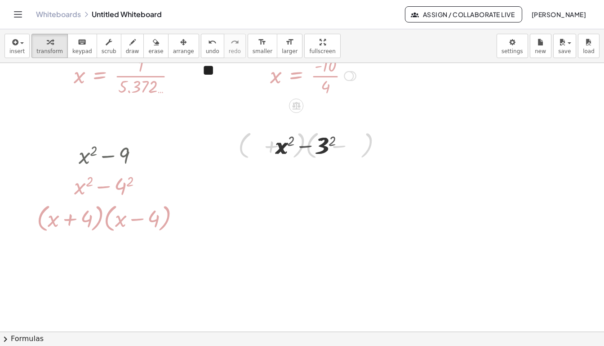
scroll to position [537, 0]
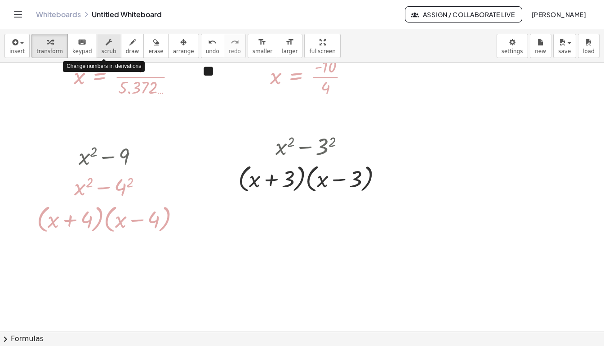
click at [105, 48] on span "scrub" at bounding box center [109, 51] width 15 height 6
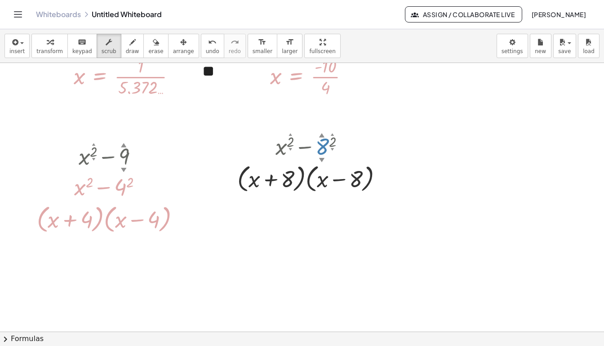
drag, startPoint x: 320, startPoint y: 132, endPoint x: 322, endPoint y: 109, distance: 23.0
click at [322, 148] on div at bounding box center [314, 145] width 160 height 31
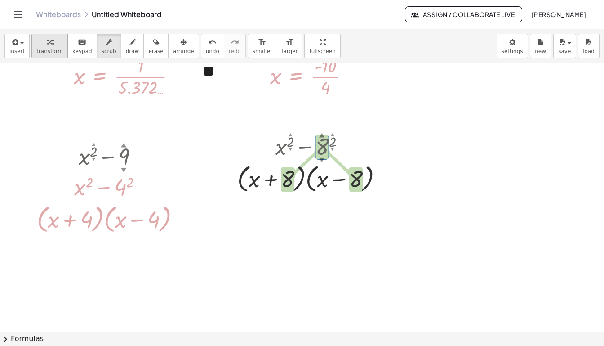
click at [49, 51] on span "transform" at bounding box center [49, 51] width 27 height 6
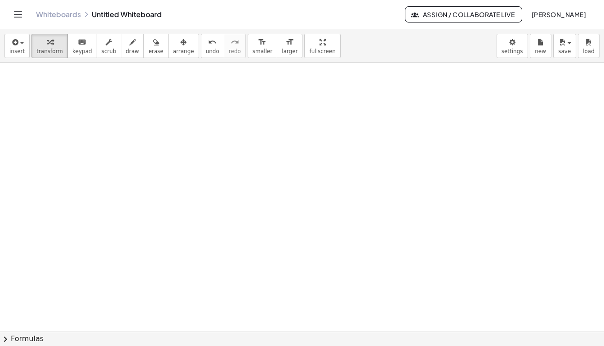
scroll to position [714, 0]
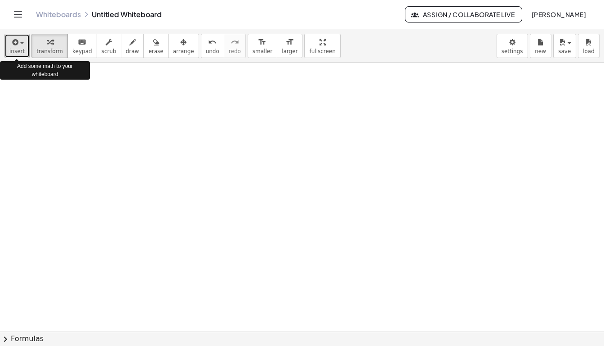
click at [22, 45] on div "button" at bounding box center [16, 41] width 15 height 11
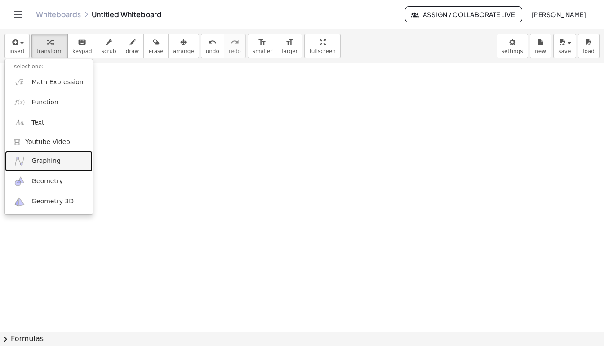
click at [46, 164] on span "Graphing" at bounding box center [45, 160] width 29 height 9
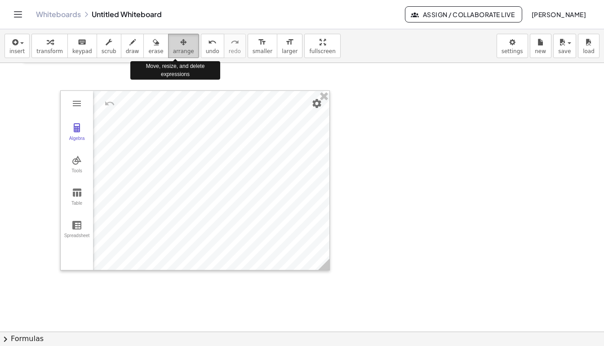
click at [178, 48] on span "arrange" at bounding box center [183, 51] width 21 height 6
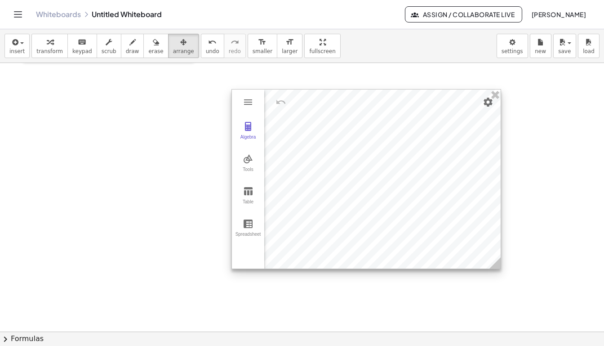
drag, startPoint x: 186, startPoint y: 123, endPoint x: 358, endPoint y: 122, distance: 171.2
click at [358, 122] on div at bounding box center [366, 178] width 269 height 179
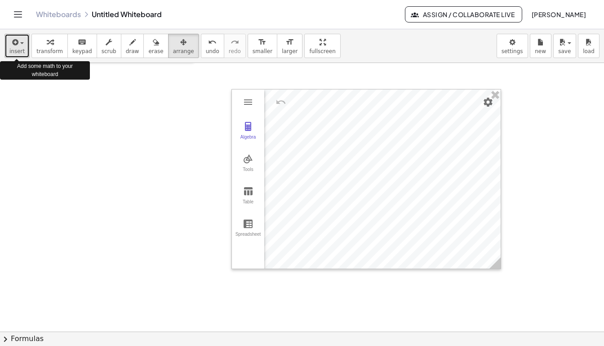
click at [20, 49] on span "insert" at bounding box center [16, 51] width 15 height 6
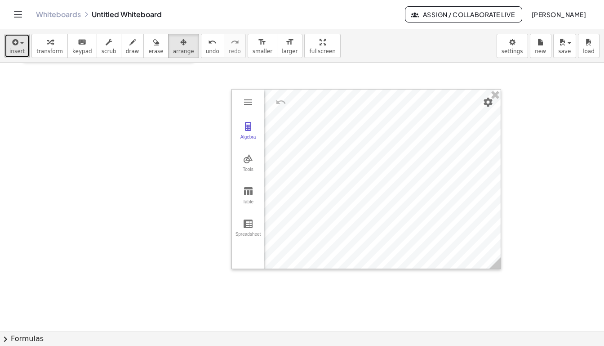
click at [8, 44] on button "insert" at bounding box center [16, 46] width 25 height 24
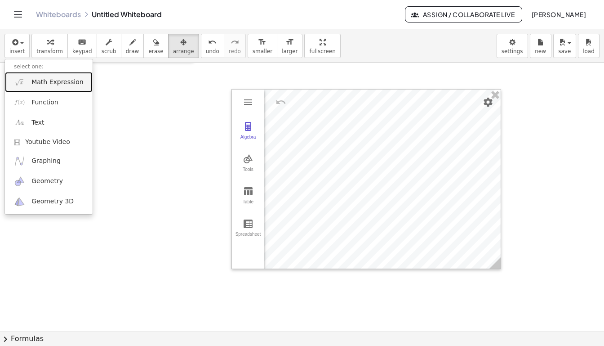
click at [64, 84] on span "Math Expression" at bounding box center [57, 82] width 52 height 9
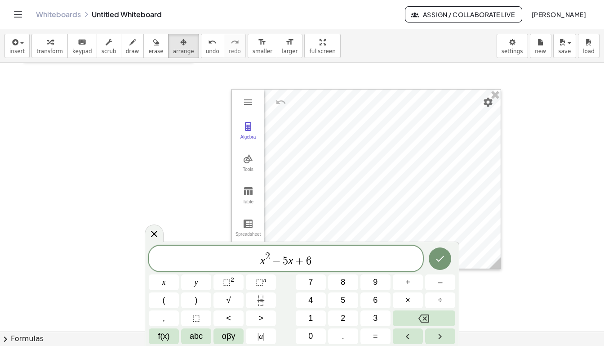
click at [257, 264] on span "​ x 2 − 5 x + 6" at bounding box center [286, 259] width 274 height 16
click at [436, 262] on icon "Done" at bounding box center [440, 258] width 11 height 11
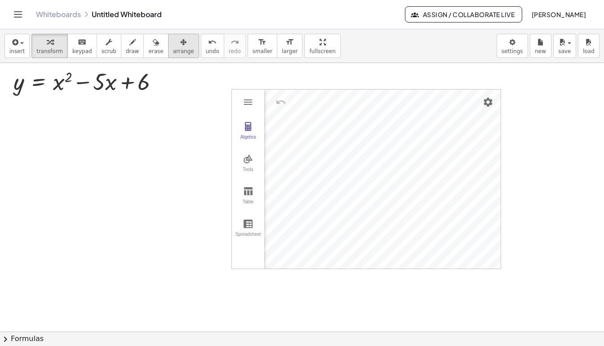
click at [179, 44] on div "button" at bounding box center [183, 41] width 21 height 11
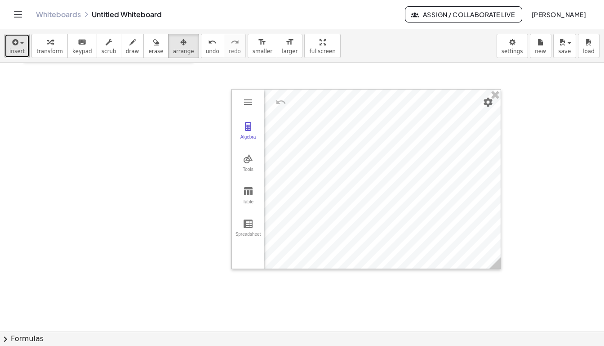
click at [20, 44] on div "button" at bounding box center [16, 41] width 15 height 11
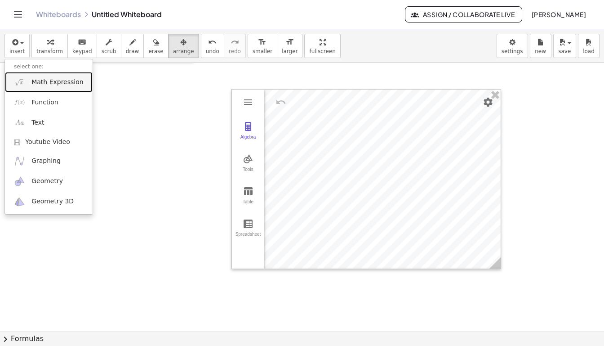
click at [55, 84] on span "Math Expression" at bounding box center [57, 82] width 52 height 9
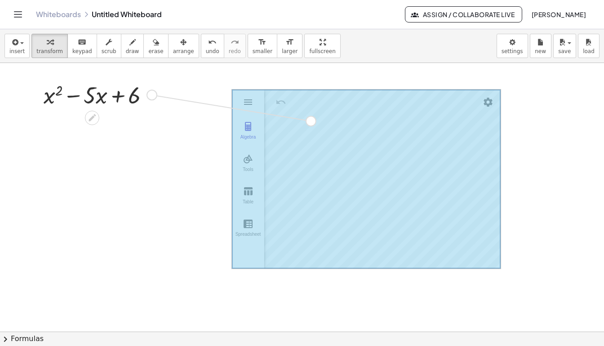
drag, startPoint x: 152, startPoint y: 94, endPoint x: 315, endPoint y: 121, distance: 164.8
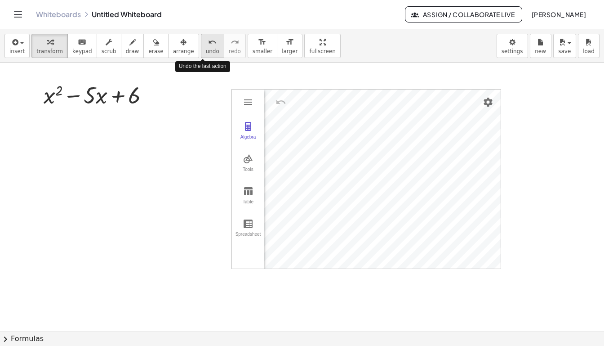
click at [206, 52] on span "undo" at bounding box center [212, 51] width 13 height 6
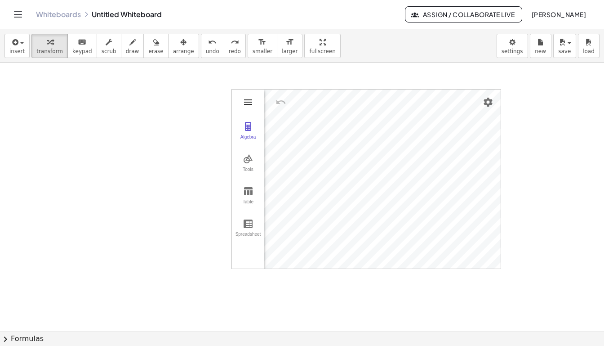
click at [248, 105] on img "Graphing Calculator" at bounding box center [248, 102] width 11 height 11
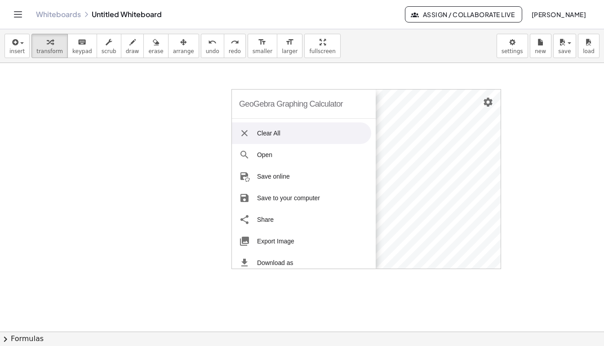
click at [264, 133] on li "Clear All" at bounding box center [301, 133] width 139 height 22
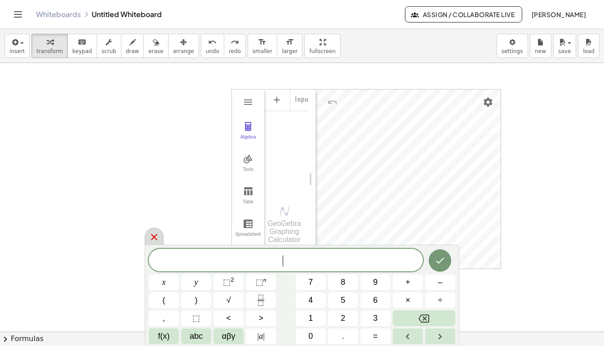
click at [153, 237] on icon at bounding box center [154, 237] width 6 height 6
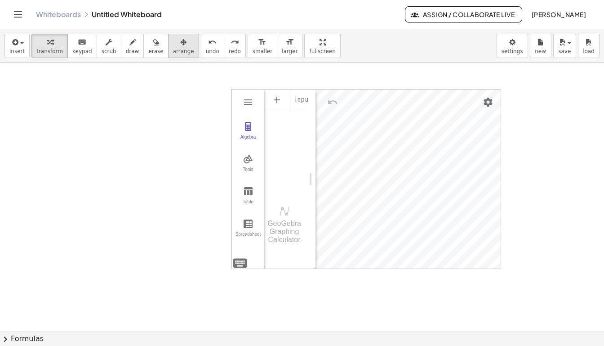
click at [183, 47] on button "arrange" at bounding box center [183, 46] width 31 height 24
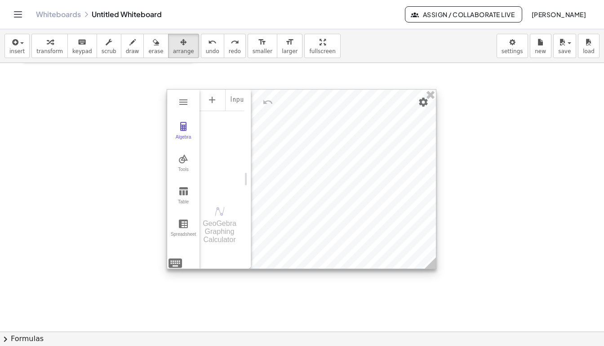
drag, startPoint x: 440, startPoint y: 104, endPoint x: 373, endPoint y: 104, distance: 67.0
click at [373, 104] on div at bounding box center [301, 178] width 269 height 179
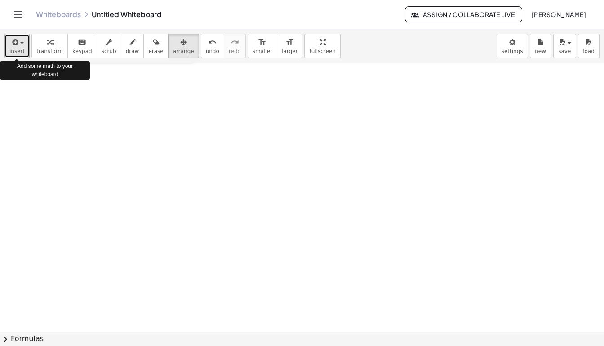
click at [22, 43] on span "button" at bounding box center [22, 43] width 4 height 2
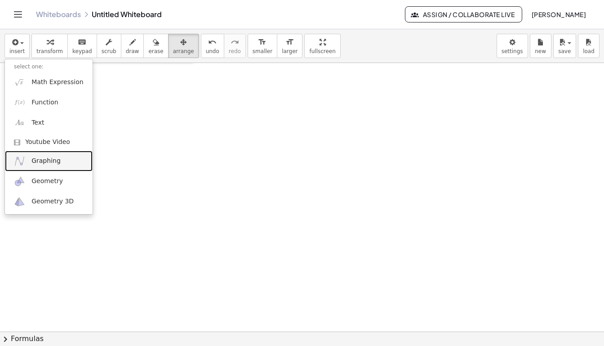
click at [49, 164] on span "Graphing" at bounding box center [45, 160] width 29 height 9
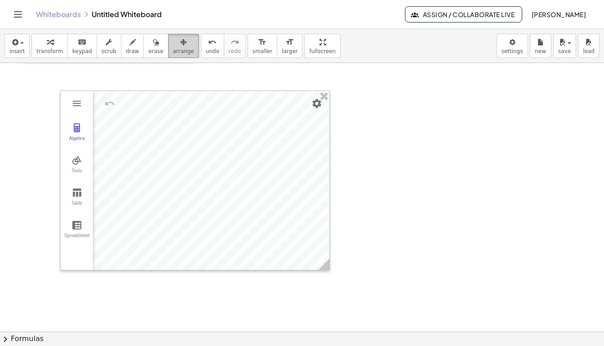
click at [180, 44] on icon "button" at bounding box center [183, 42] width 6 height 11
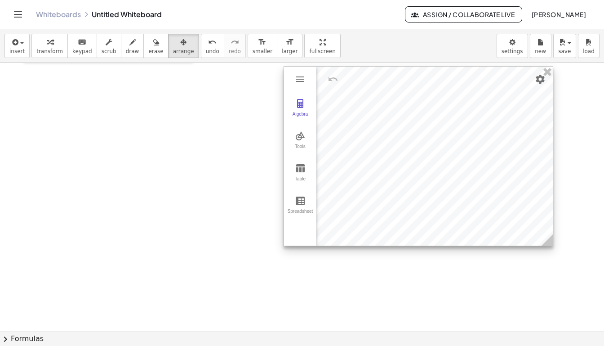
drag, startPoint x: 174, startPoint y: 126, endPoint x: 398, endPoint y: 102, distance: 224.7
click at [398, 102] on div at bounding box center [418, 156] width 269 height 179
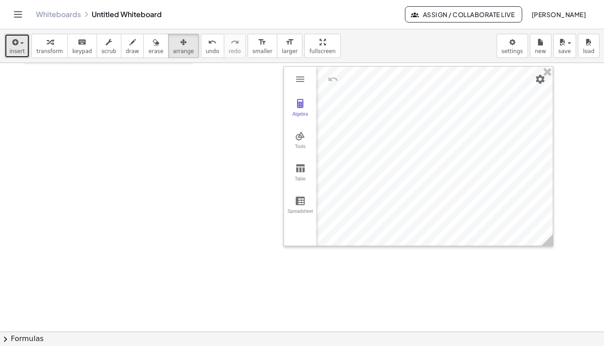
click at [17, 47] on button "insert" at bounding box center [16, 46] width 25 height 24
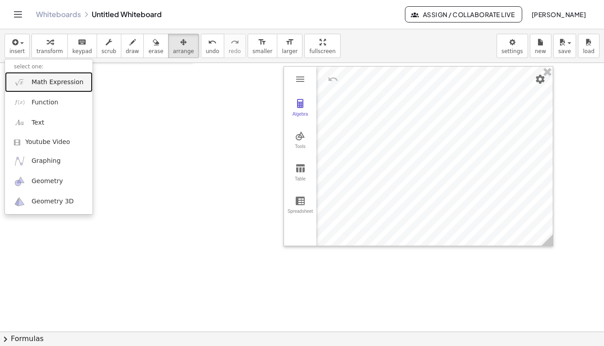
click at [58, 82] on span "Math Expression" at bounding box center [57, 82] width 52 height 9
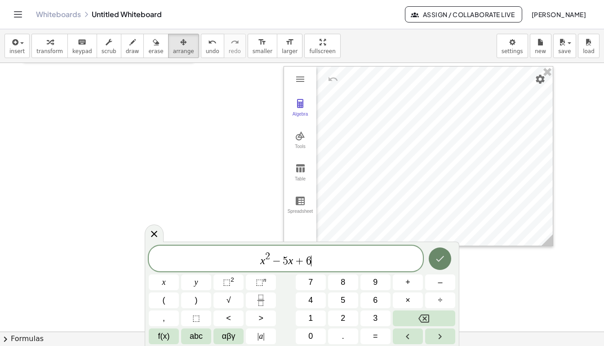
click at [443, 259] on icon "Done" at bounding box center [440, 258] width 11 height 11
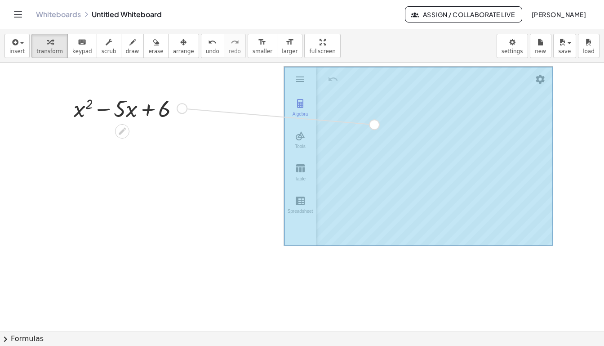
drag, startPoint x: 182, startPoint y: 108, endPoint x: 377, endPoint y: 124, distance: 195.3
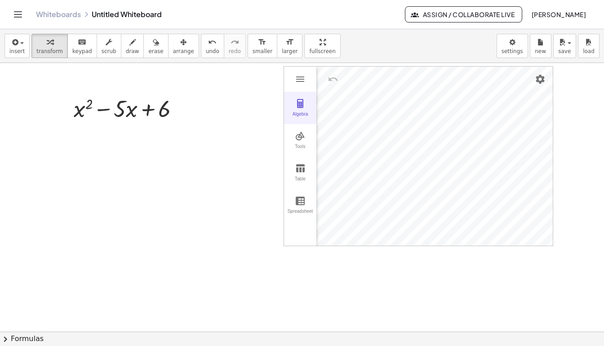
click at [302, 101] on img "Graphing Calculator" at bounding box center [300, 103] width 11 height 11
drag, startPoint x: 367, startPoint y: 107, endPoint x: 431, endPoint y: 107, distance: 63.4
click at [181, 49] on span "arrange" at bounding box center [183, 51] width 21 height 6
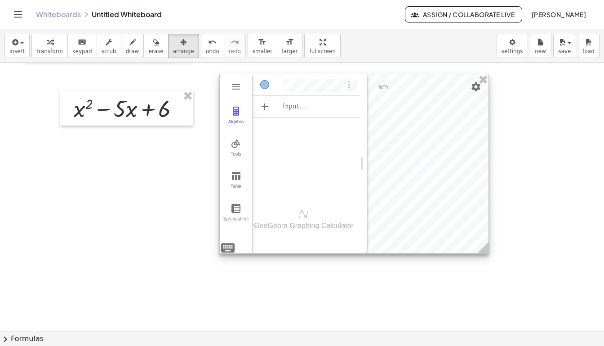
drag, startPoint x: 500, startPoint y: 167, endPoint x: 435, endPoint y: 173, distance: 65.1
click at [435, 173] on div at bounding box center [354, 163] width 269 height 179
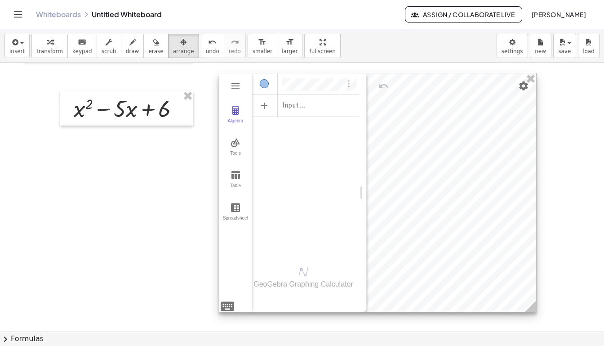
drag, startPoint x: 486, startPoint y: 250, endPoint x: 534, endPoint y: 310, distance: 76.4
click at [534, 310] on icon at bounding box center [530, 305] width 11 height 11
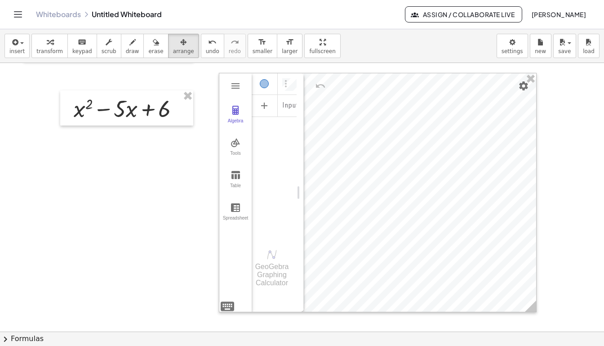
drag, startPoint x: 366, startPoint y: 173, endPoint x: 303, endPoint y: 172, distance: 62.9
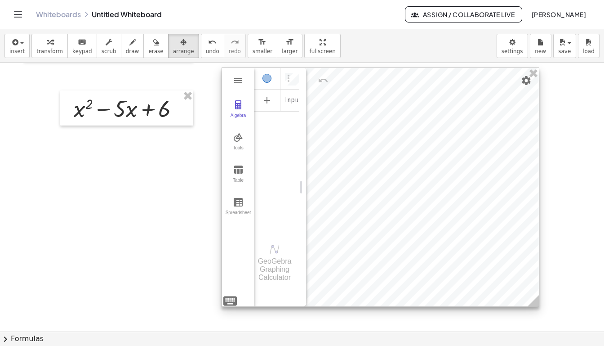
drag, startPoint x: 438, startPoint y: 209, endPoint x: 440, endPoint y: 203, distance: 5.8
click at [440, 203] on div at bounding box center [380, 187] width 317 height 238
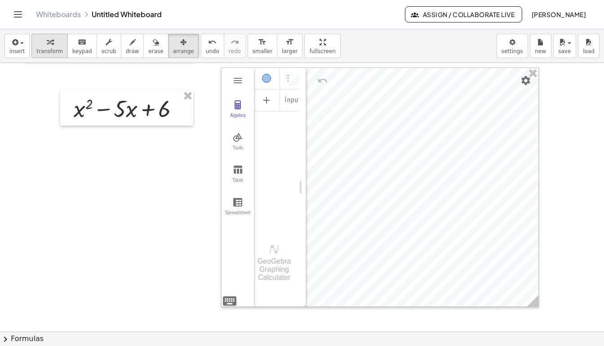
click at [53, 53] on span "transform" at bounding box center [49, 51] width 27 height 6
click at [288, 77] on img "Options" at bounding box center [288, 78] width 11 height 11
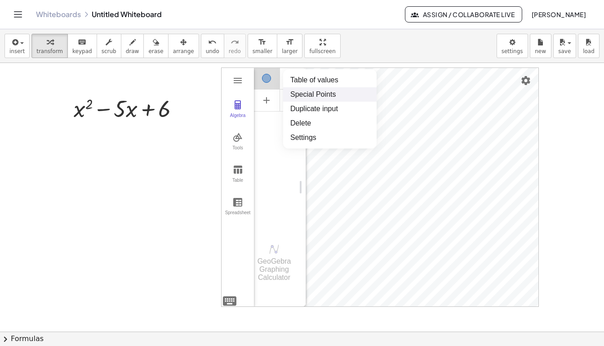
click at [311, 93] on li "Special Points" at bounding box center [329, 94] width 93 height 14
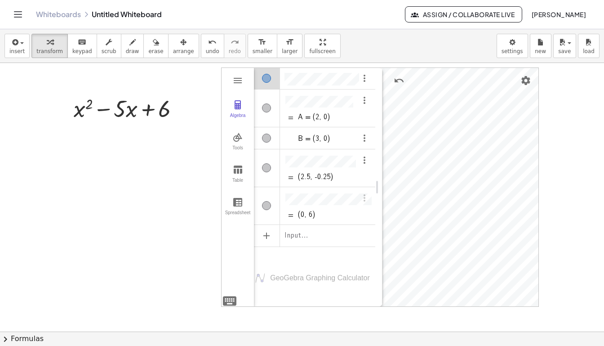
drag, startPoint x: 305, startPoint y: 177, endPoint x: 382, endPoint y: 171, distance: 76.6
click at [121, 132] on icon at bounding box center [122, 131] width 7 height 7
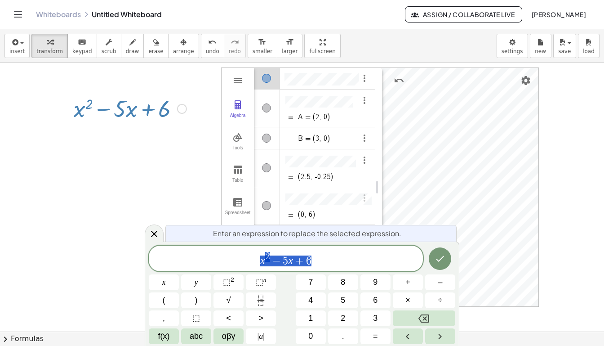
click at [316, 264] on span "x 2 − 5 x + 6" at bounding box center [286, 259] width 274 height 16
click at [154, 236] on icon at bounding box center [154, 233] width 11 height 11
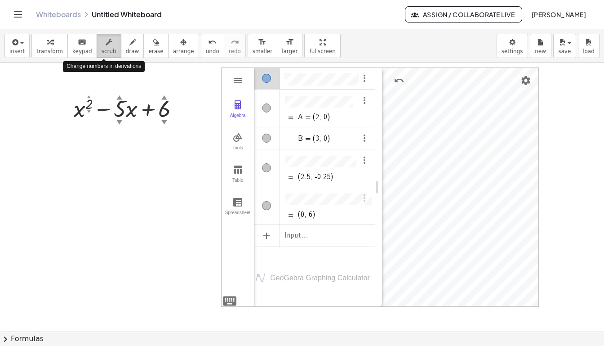
click at [107, 49] on span "scrub" at bounding box center [109, 51] width 15 height 6
drag, startPoint x: 119, startPoint y: 95, endPoint x: 123, endPoint y: 98, distance: 5.1
drag, startPoint x: 164, startPoint y: 124, endPoint x: 167, endPoint y: 119, distance: 5.9
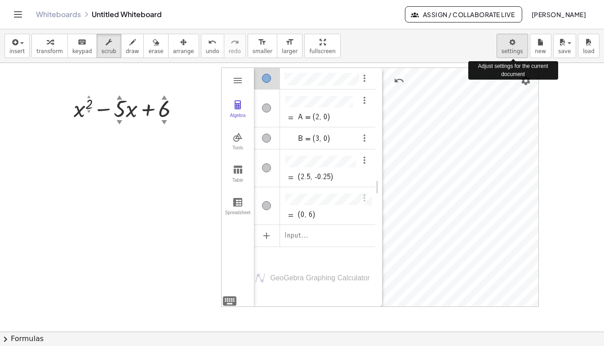
click at [513, 49] on body "**********" at bounding box center [302, 173] width 604 height 346
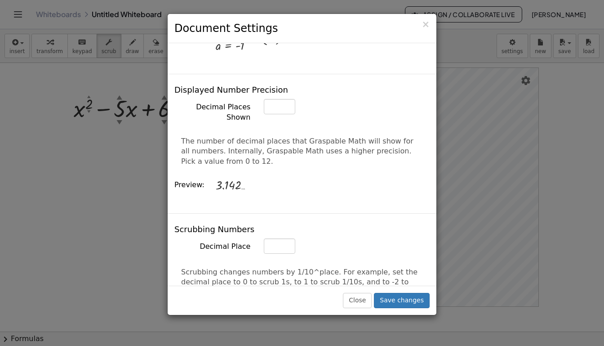
scroll to position [356, 0]
click at [357, 299] on button "Close" at bounding box center [357, 300] width 29 height 15
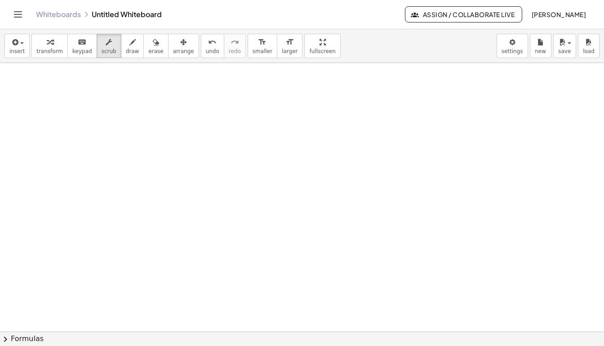
scroll to position [976, 0]
click at [18, 46] on div "button" at bounding box center [16, 41] width 15 height 11
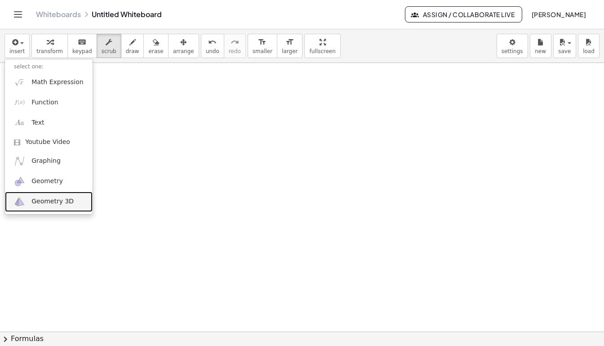
click at [53, 202] on span "Geometry 3D" at bounding box center [52, 201] width 42 height 9
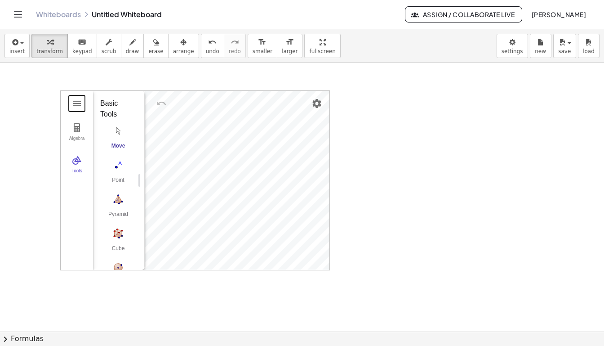
click at [249, 97] on div "Algebra Tools GeoGebra 3D Calculator Basic Tools Move Point Pyramid Cube Sphere…" at bounding box center [195, 180] width 270 height 180
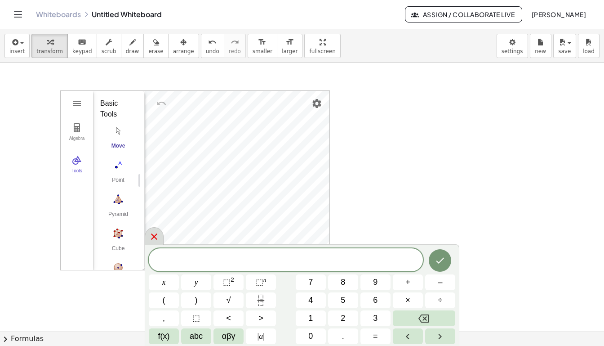
click at [153, 239] on icon at bounding box center [154, 236] width 11 height 11
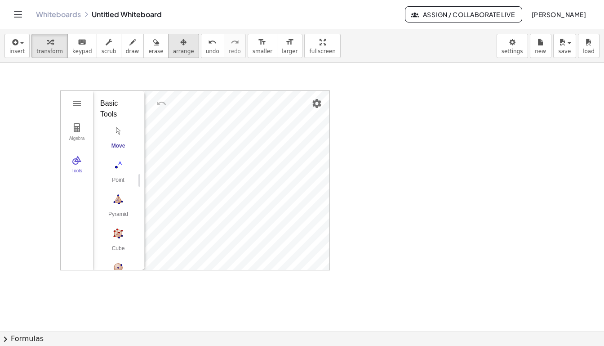
click at [179, 48] on span "arrange" at bounding box center [183, 51] width 21 height 6
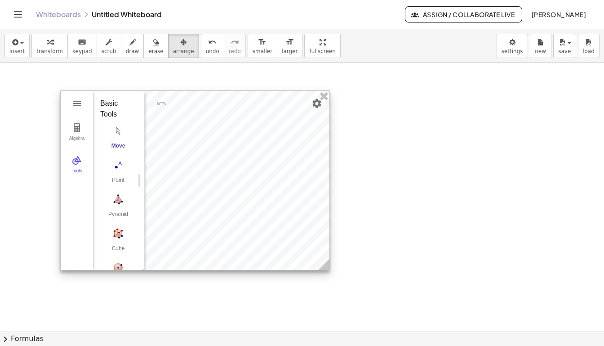
drag, startPoint x: 137, startPoint y: 109, endPoint x: 260, endPoint y: 111, distance: 122.7
click at [260, 111] on div "Algebra Tools GeoGebra 3D Calculator Basic Tools Move Point Pyramid Cube Sphere…" at bounding box center [195, 180] width 270 height 180
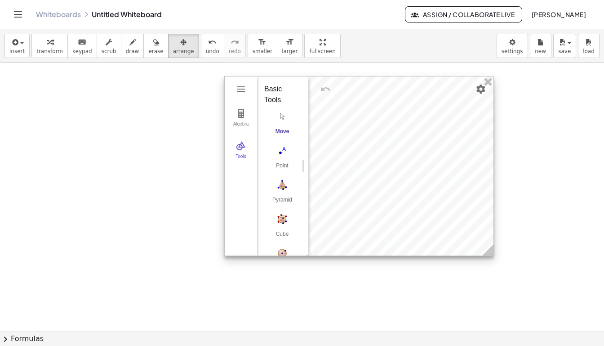
drag, startPoint x: 260, startPoint y: 103, endPoint x: 422, endPoint y: 89, distance: 162.9
click at [422, 89] on div at bounding box center [359, 165] width 269 height 179
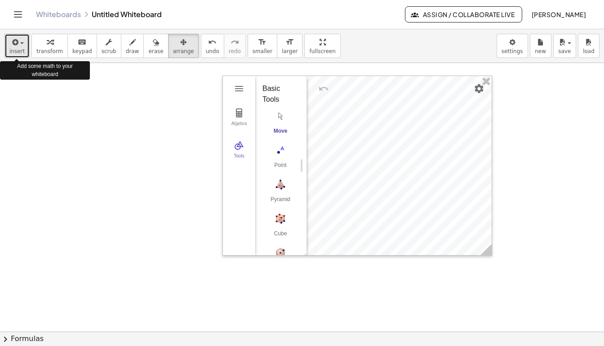
click at [22, 44] on div "button" at bounding box center [16, 41] width 15 height 11
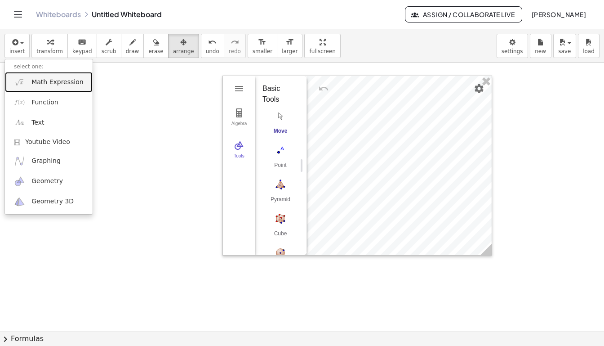
click at [45, 84] on span "Math Expression" at bounding box center [57, 82] width 52 height 9
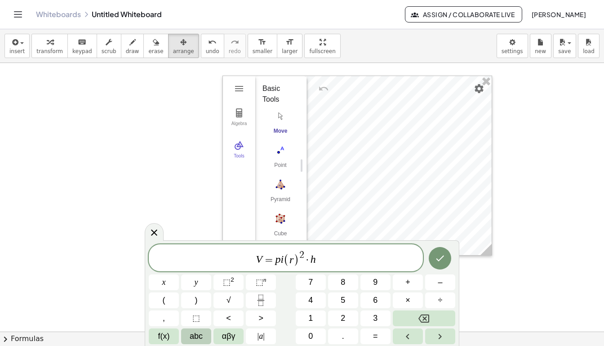
click at [198, 335] on span "abc" at bounding box center [196, 336] width 13 height 12
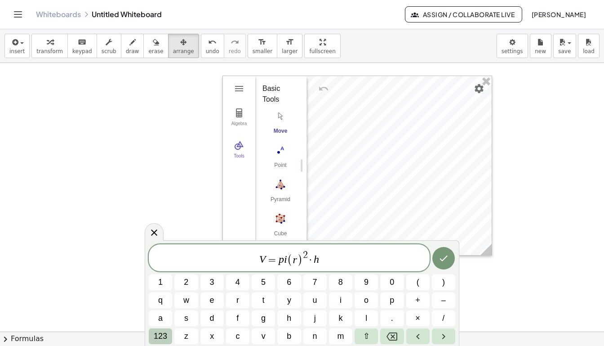
click at [160, 336] on span "123" at bounding box center [160, 336] width 13 height 12
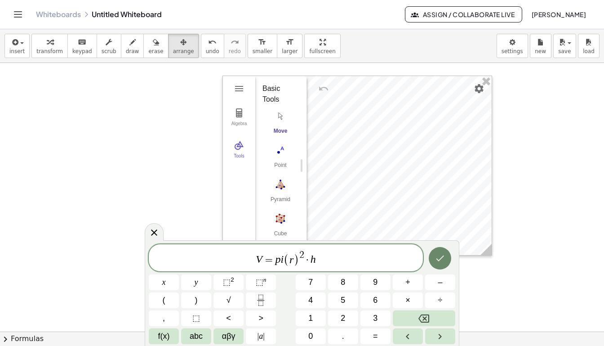
click at [439, 259] on icon "Done" at bounding box center [440, 258] width 11 height 11
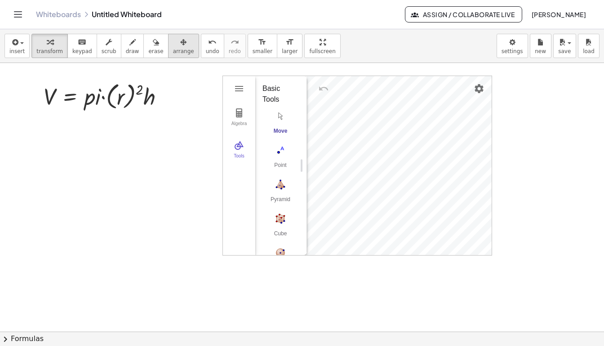
click at [174, 49] on span "arrange" at bounding box center [183, 51] width 21 height 6
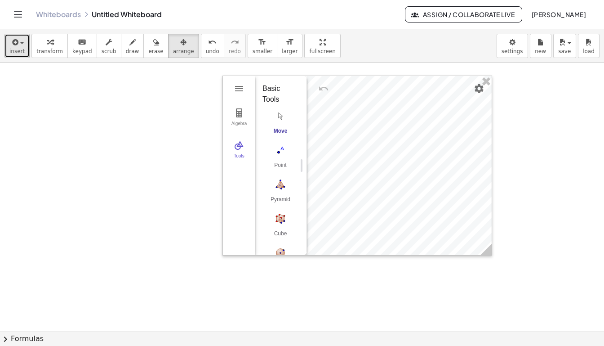
click at [17, 48] on span "insert" at bounding box center [16, 51] width 15 height 6
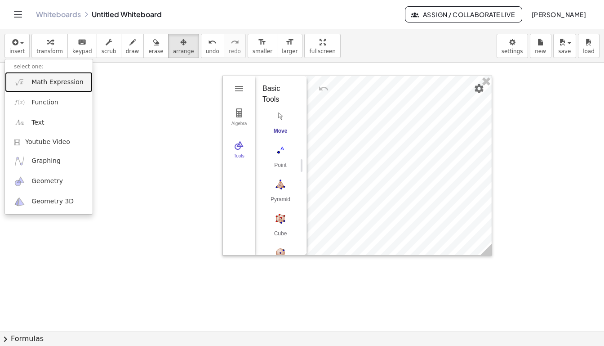
click at [56, 80] on span "Math Expression" at bounding box center [57, 82] width 52 height 9
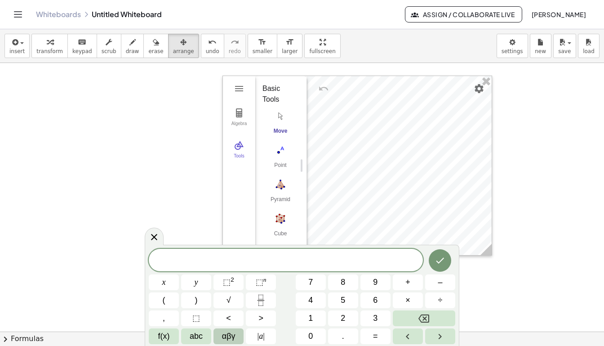
click at [229, 338] on span "αβγ" at bounding box center [228, 336] width 13 height 12
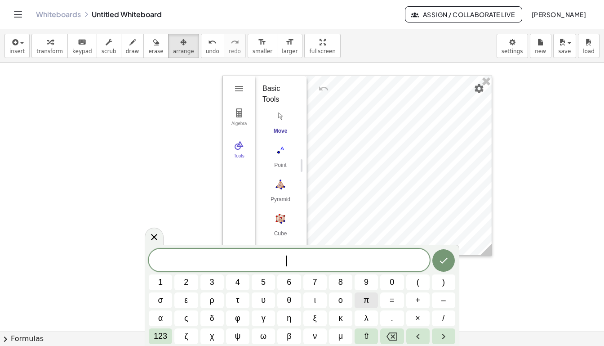
click at [367, 300] on span "π" at bounding box center [366, 300] width 5 height 12
click at [164, 336] on span "123" at bounding box center [160, 336] width 13 height 12
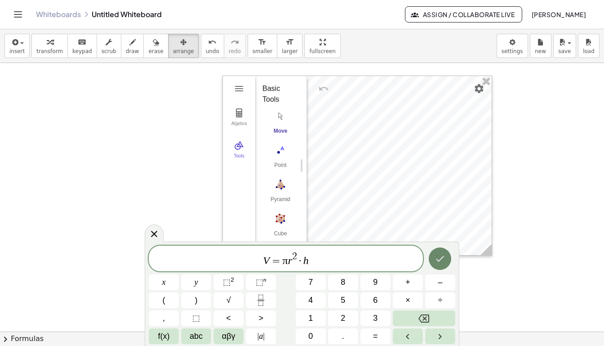
click at [440, 260] on icon "Done" at bounding box center [440, 259] width 8 height 6
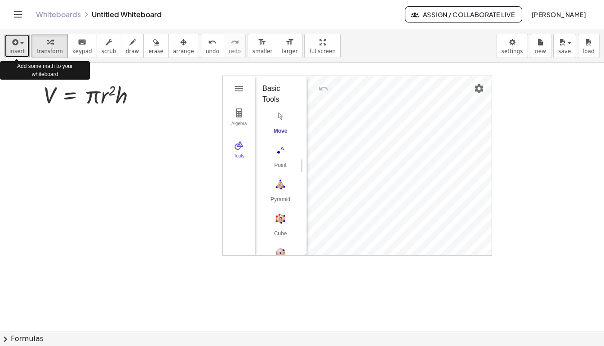
click at [22, 52] on span "insert" at bounding box center [16, 51] width 15 height 6
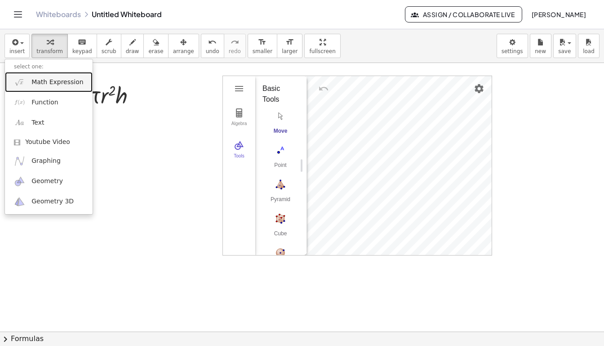
click at [53, 85] on span "Math Expression" at bounding box center [57, 82] width 52 height 9
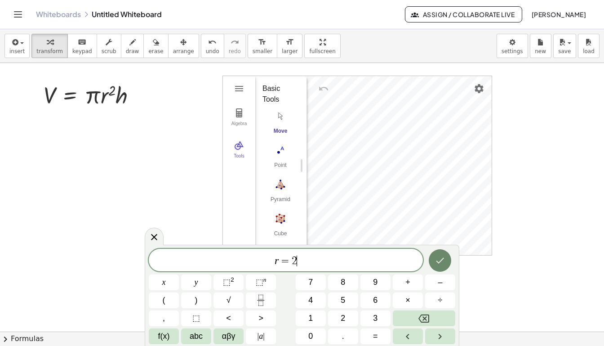
click at [445, 260] on icon "Done" at bounding box center [440, 260] width 11 height 11
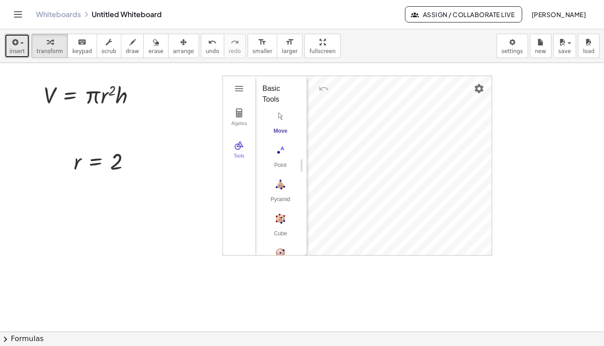
click at [20, 47] on button "insert" at bounding box center [16, 46] width 25 height 24
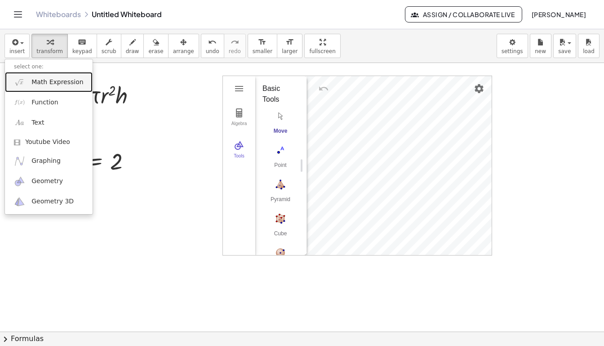
click at [61, 84] on span "Math Expression" at bounding box center [57, 82] width 52 height 9
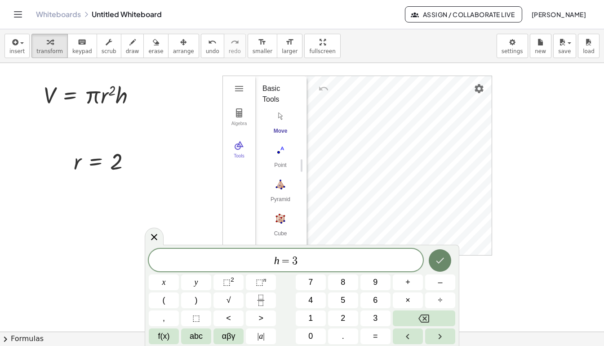
click at [440, 261] on icon "Done" at bounding box center [440, 261] width 8 height 6
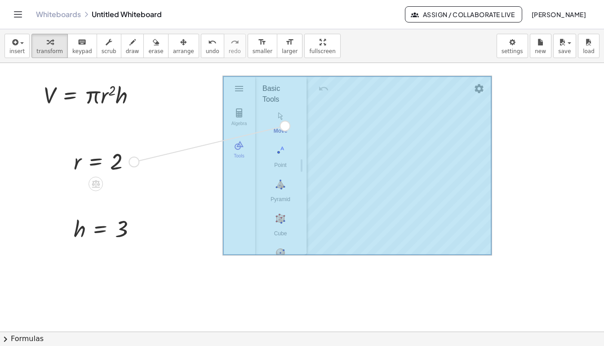
drag, startPoint x: 136, startPoint y: 162, endPoint x: 291, endPoint y: 125, distance: 159.4
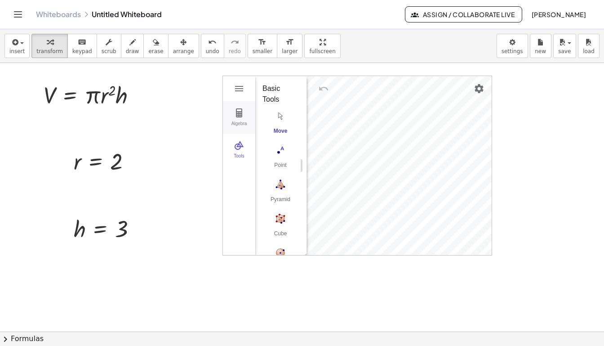
click at [240, 118] on button "Algebra" at bounding box center [239, 117] width 32 height 32
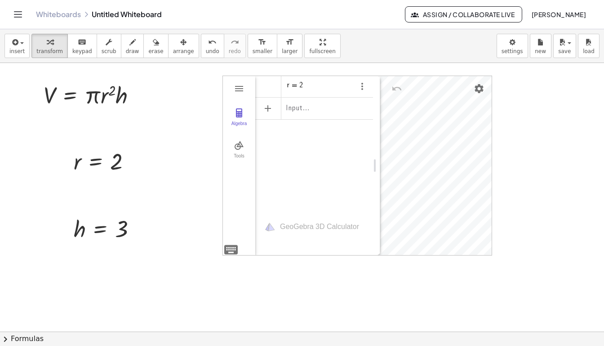
drag, startPoint x: 304, startPoint y: 129, endPoint x: 377, endPoint y: 128, distance: 73.3
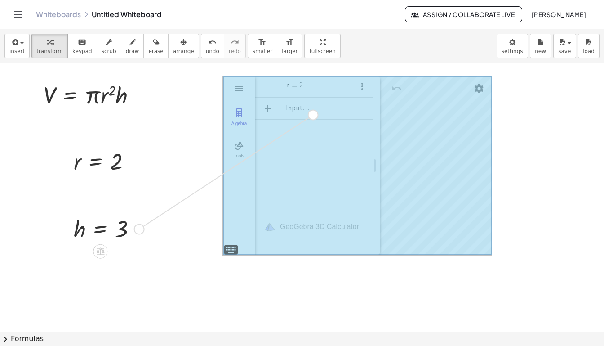
drag, startPoint x: 138, startPoint y: 227, endPoint x: 313, endPoint y: 112, distance: 209.0
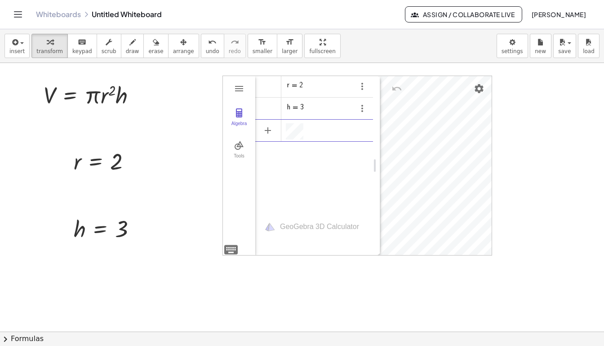
scroll to position [5, 0]
drag, startPoint x: 379, startPoint y: 151, endPoint x: 353, endPoint y: 151, distance: 26.5
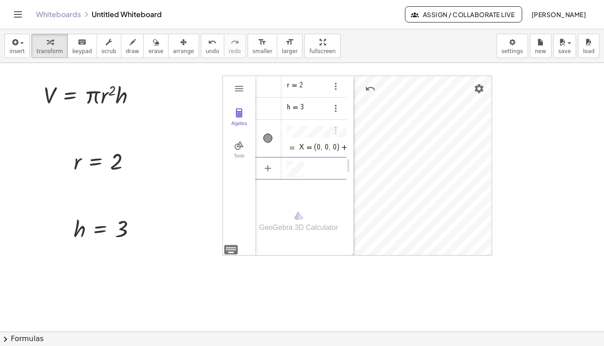
scroll to position [0, 0]
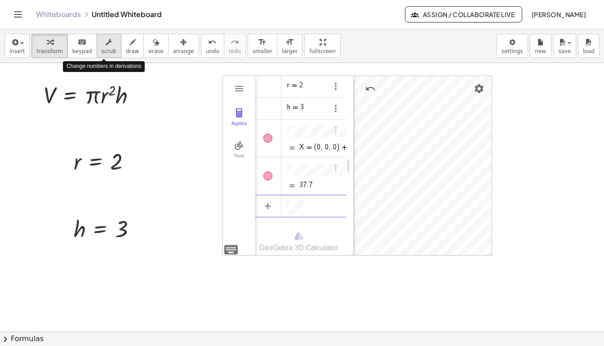
click at [105, 51] on span "scrub" at bounding box center [109, 51] width 15 height 6
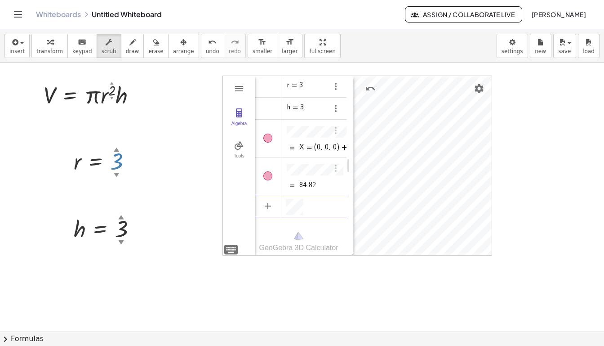
drag, startPoint x: 116, startPoint y: 148, endPoint x: 117, endPoint y: 140, distance: 7.7
click at [44, 48] on span "transform" at bounding box center [49, 51] width 27 height 6
drag, startPoint x: 76, startPoint y: 164, endPoint x: 102, endPoint y: 103, distance: 65.9
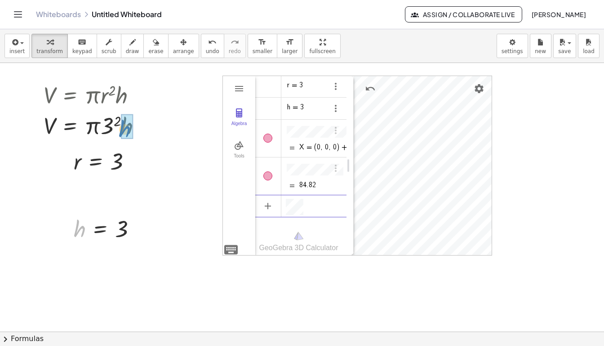
drag, startPoint x: 79, startPoint y: 230, endPoint x: 124, endPoint y: 130, distance: 109.4
click at [178, 48] on span "arrange" at bounding box center [183, 51] width 21 height 6
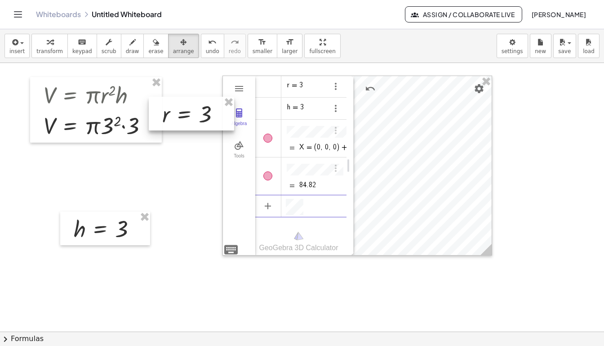
drag, startPoint x: 95, startPoint y: 160, endPoint x: 184, endPoint y: 112, distance: 100.3
click at [184, 112] on div at bounding box center [191, 114] width 85 height 34
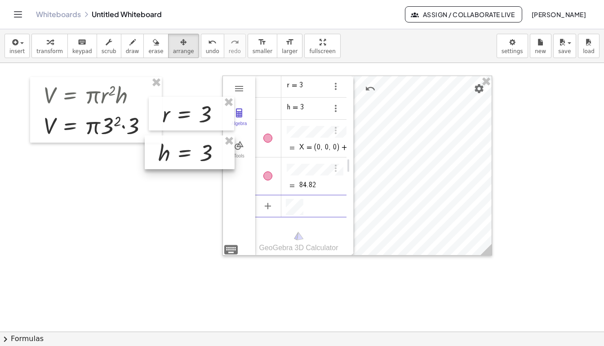
drag, startPoint x: 93, startPoint y: 233, endPoint x: 177, endPoint y: 157, distance: 113.6
click at [177, 157] on div at bounding box center [190, 152] width 90 height 34
click at [253, 49] on span "smaller" at bounding box center [263, 51] width 20 height 6
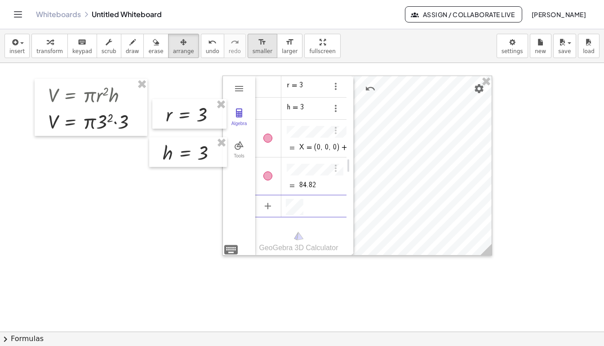
click at [258, 45] on icon "format_size" at bounding box center [262, 42] width 9 height 11
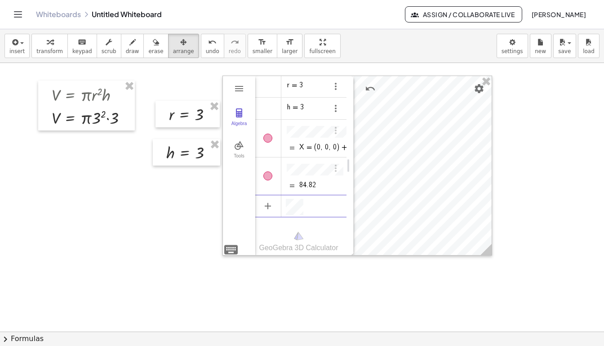
click at [46, 51] on span "transform" at bounding box center [49, 51] width 27 height 6
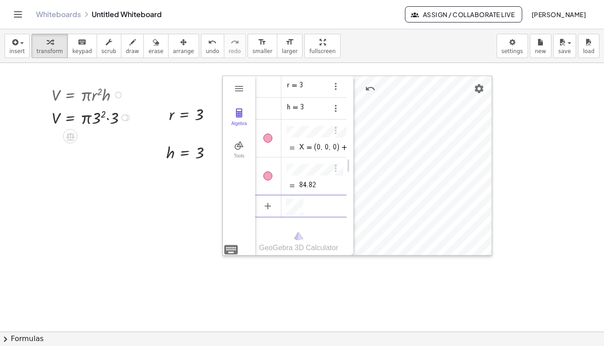
click at [108, 119] on div at bounding box center [93, 116] width 92 height 23
click at [96, 142] on div at bounding box center [93, 139] width 92 height 23
click at [98, 165] on div at bounding box center [93, 162] width 92 height 23
click at [94, 164] on div at bounding box center [93, 162] width 92 height 23
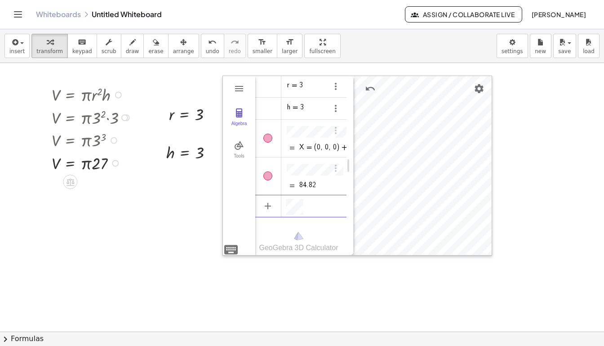
click at [98, 166] on div at bounding box center [93, 162] width 92 height 23
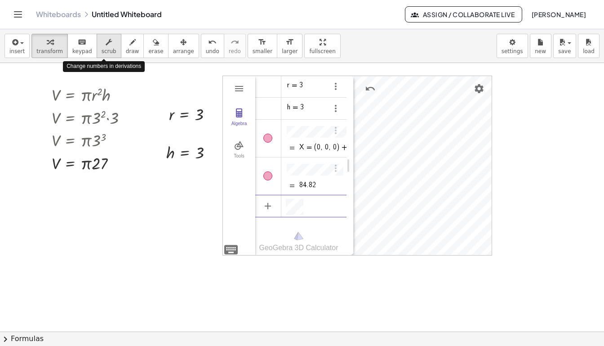
click at [102, 48] on span "scrub" at bounding box center [109, 51] width 15 height 6
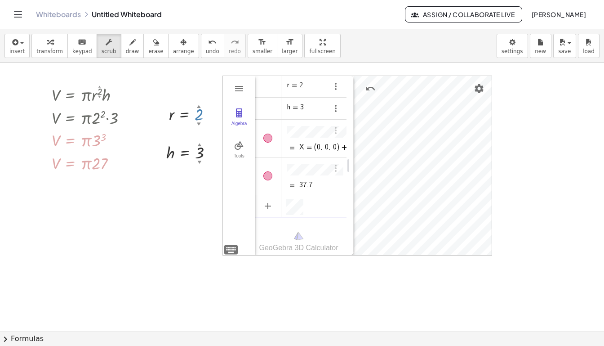
drag, startPoint x: 199, startPoint y: 123, endPoint x: 199, endPoint y: 133, distance: 9.9
drag, startPoint x: 199, startPoint y: 161, endPoint x: 198, endPoint y: 156, distance: 5.5
